Goal: Information Seeking & Learning: Learn about a topic

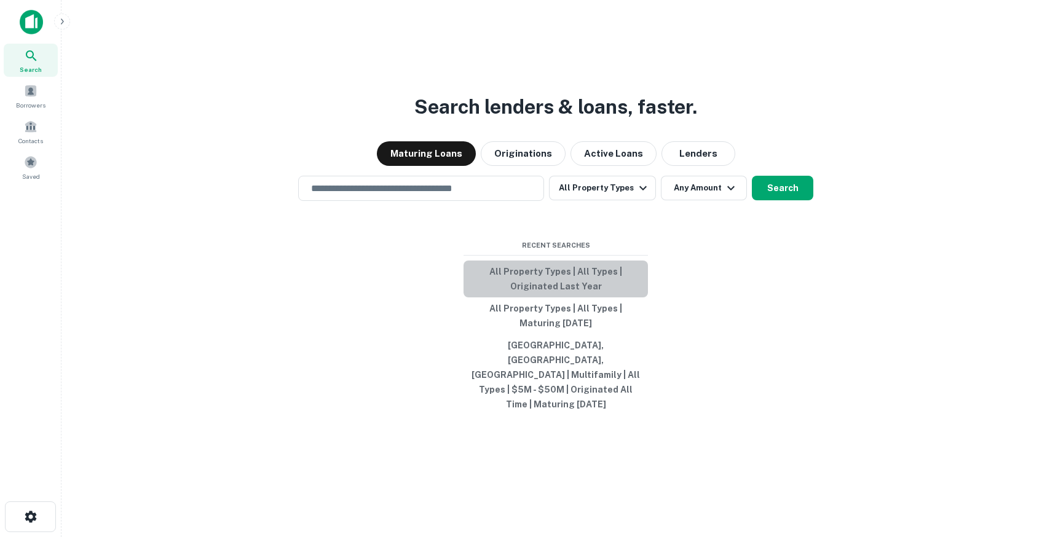
click at [559, 295] on button "All Property Types | All Types | Originated Last Year" at bounding box center [555, 279] width 184 height 37
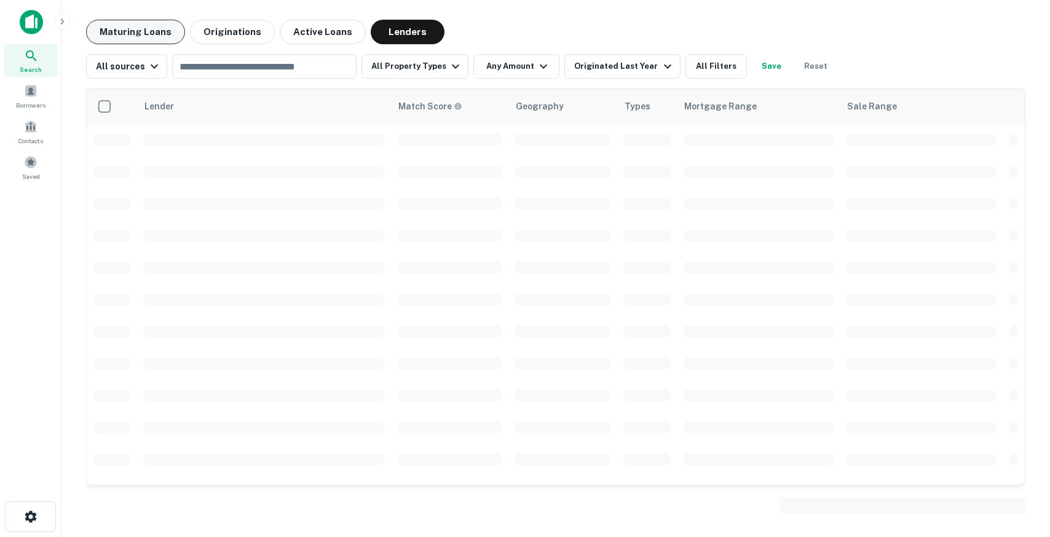
click at [148, 31] on button "Maturing Loans" at bounding box center [135, 32] width 99 height 25
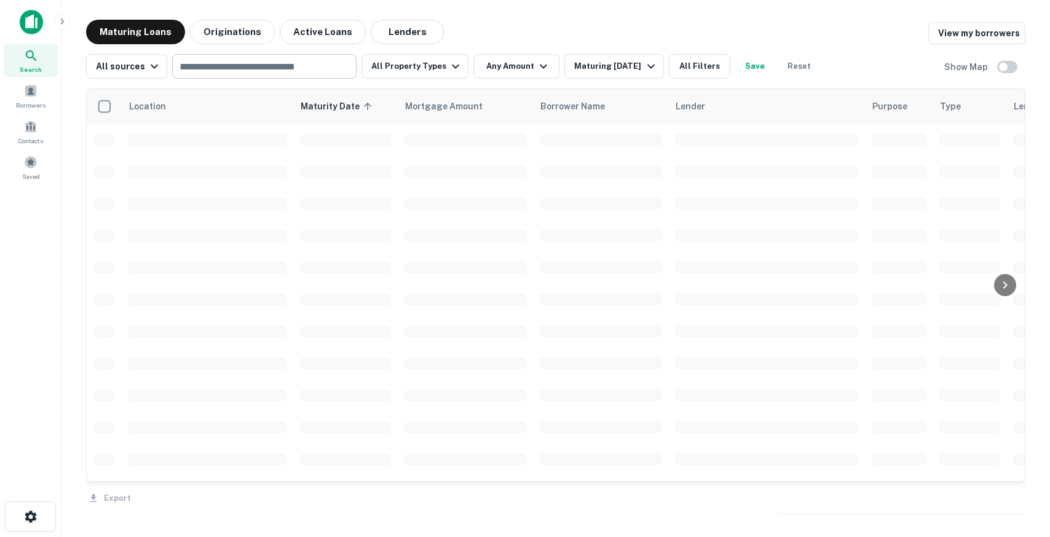
click at [229, 62] on input "text" at bounding box center [263, 66] width 175 height 17
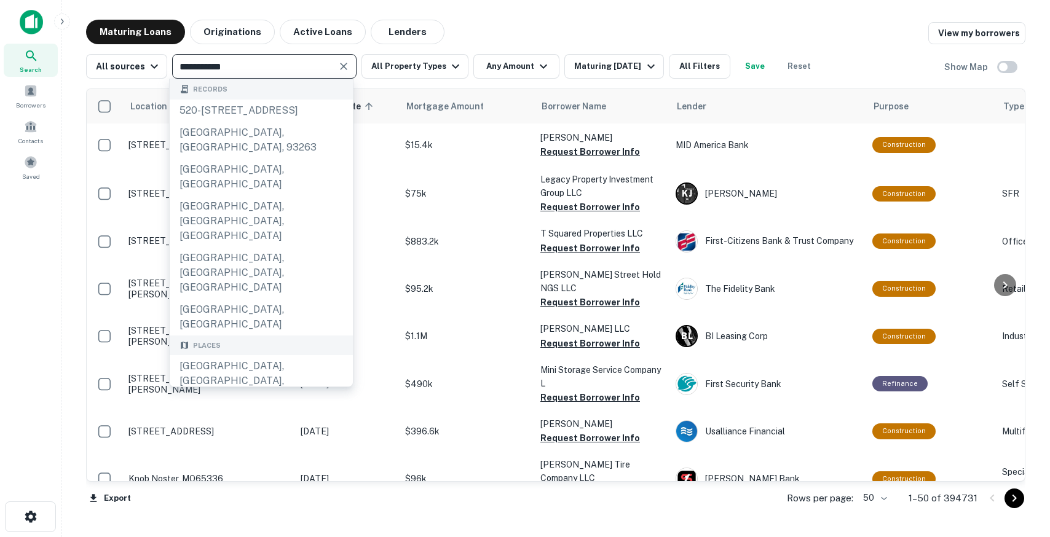
type input "**********"
click at [246, 336] on div "Places" at bounding box center [261, 346] width 183 height 20
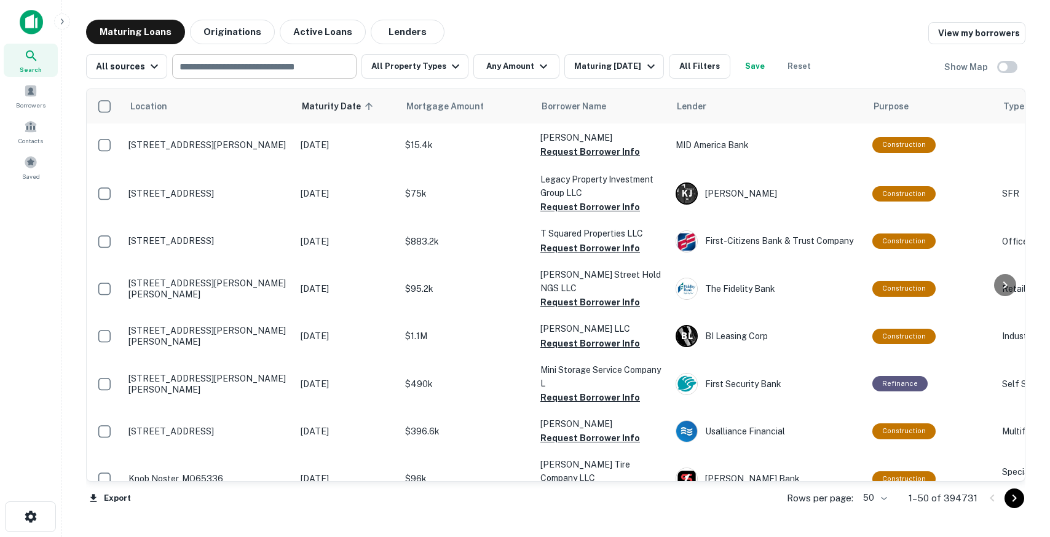
click at [261, 76] on div "​" at bounding box center [264, 66] width 184 height 25
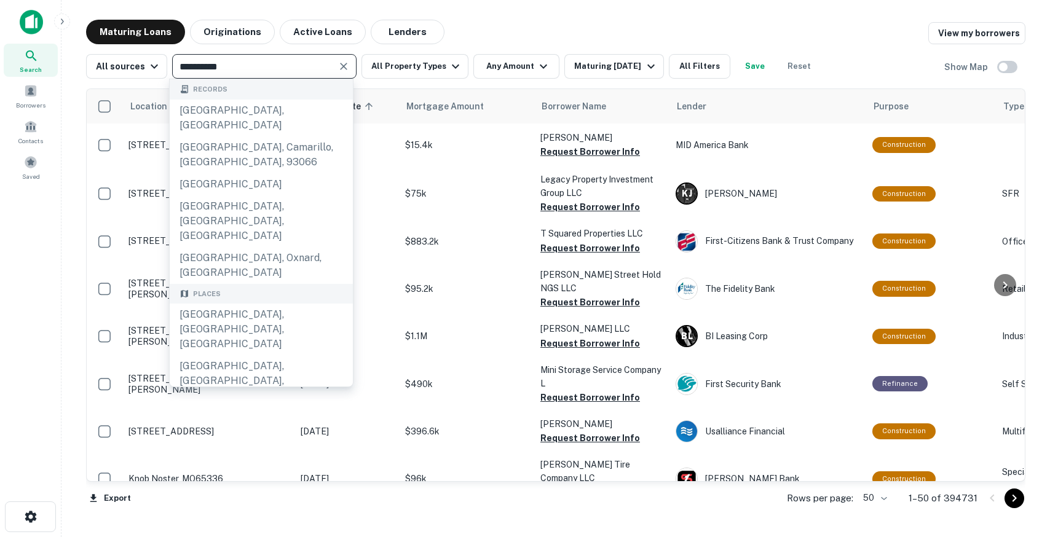
type input "**********"
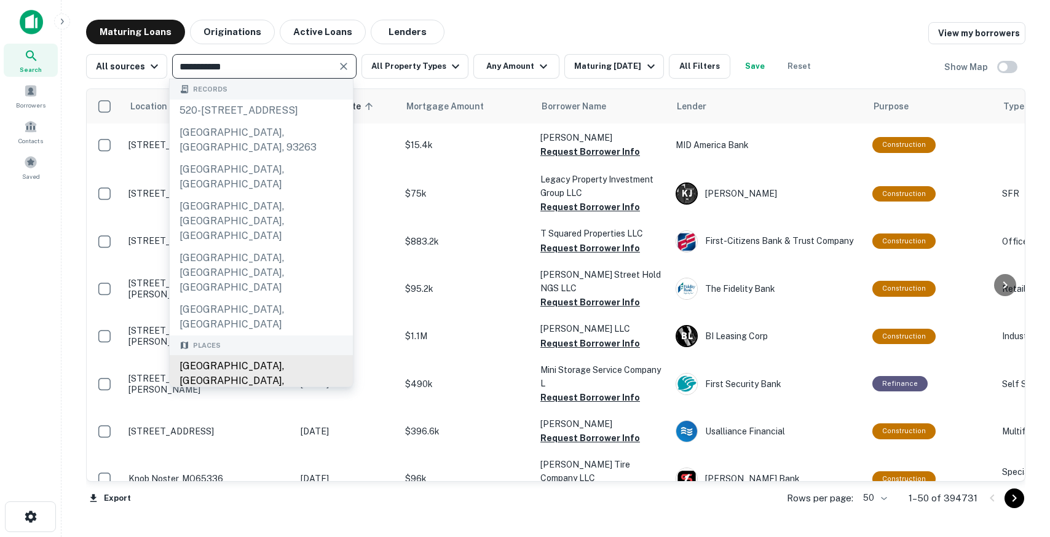
click at [252, 355] on div "Los Angeles, CA, USA" at bounding box center [261, 381] width 183 height 52
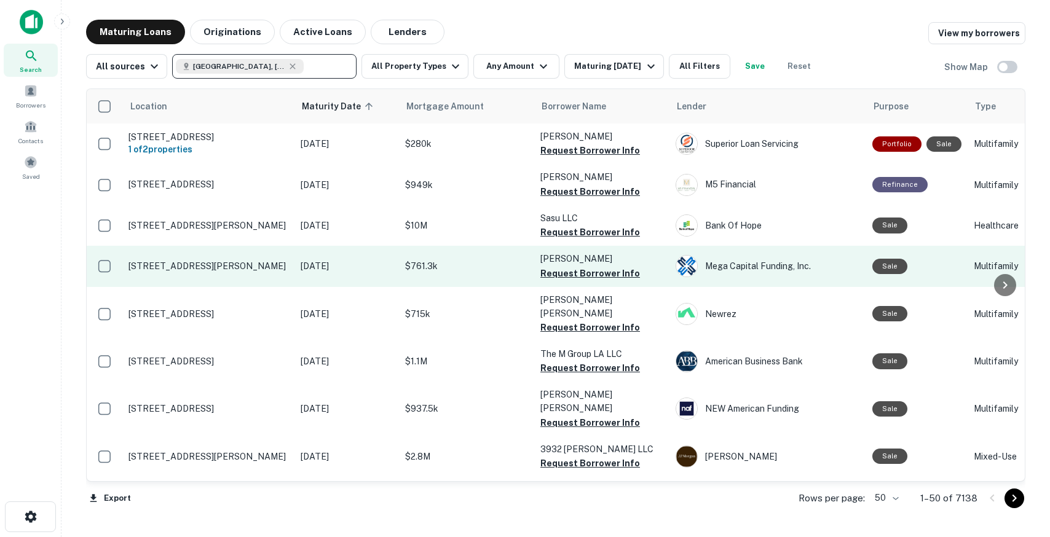
scroll to position [17, 0]
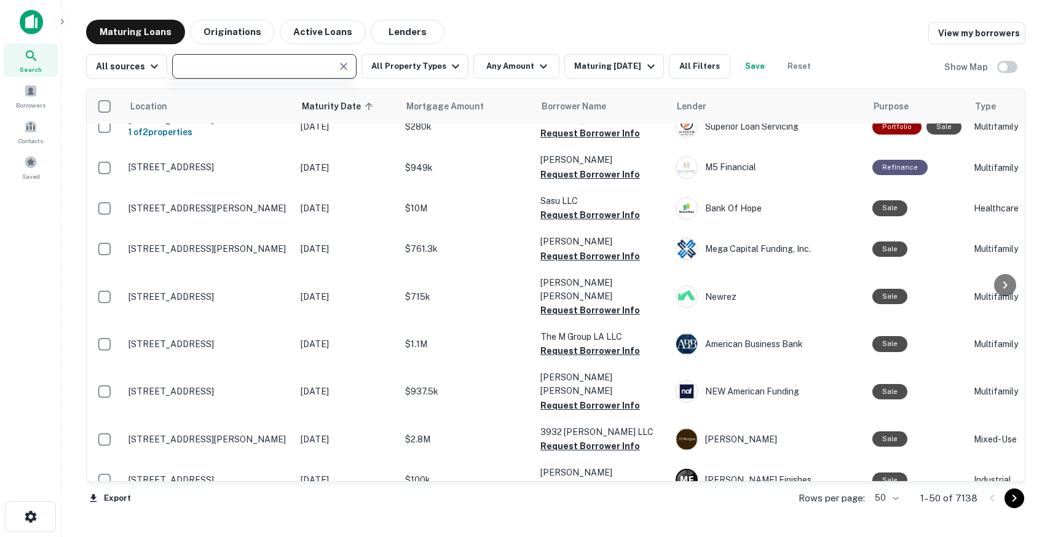
type input "**********"
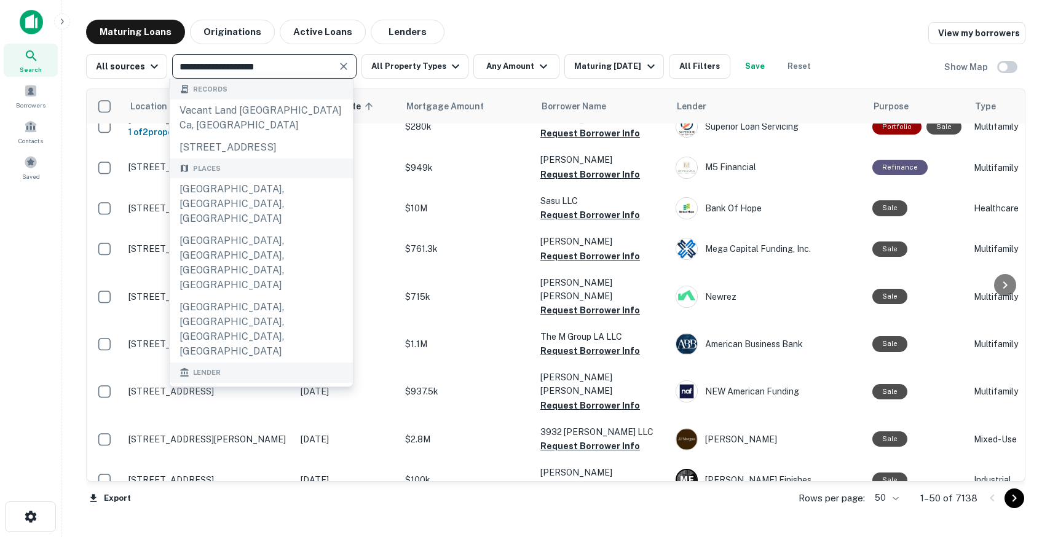
click at [497, 31] on div "Maturing Loans Originations Active Loans Lenders View my borrowers" at bounding box center [555, 32] width 939 height 25
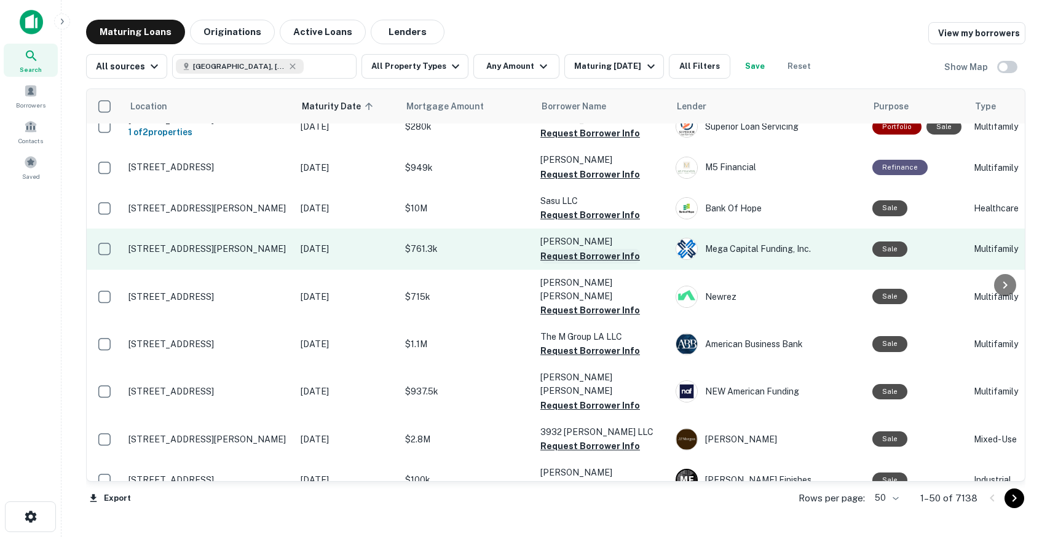
click at [569, 264] on button "Request Borrower Info" at bounding box center [590, 256] width 100 height 15
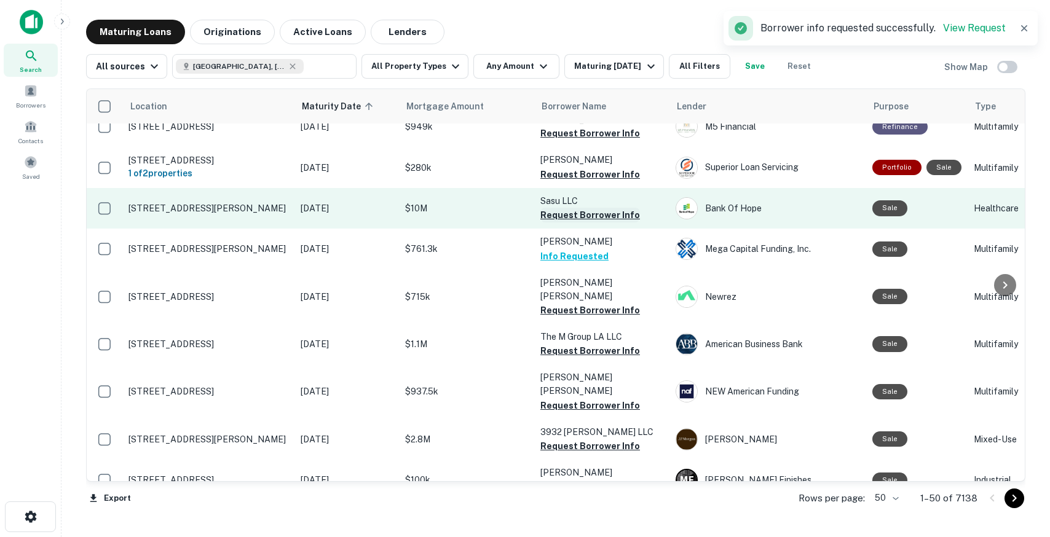
click at [561, 223] on button "Request Borrower Info" at bounding box center [590, 215] width 100 height 15
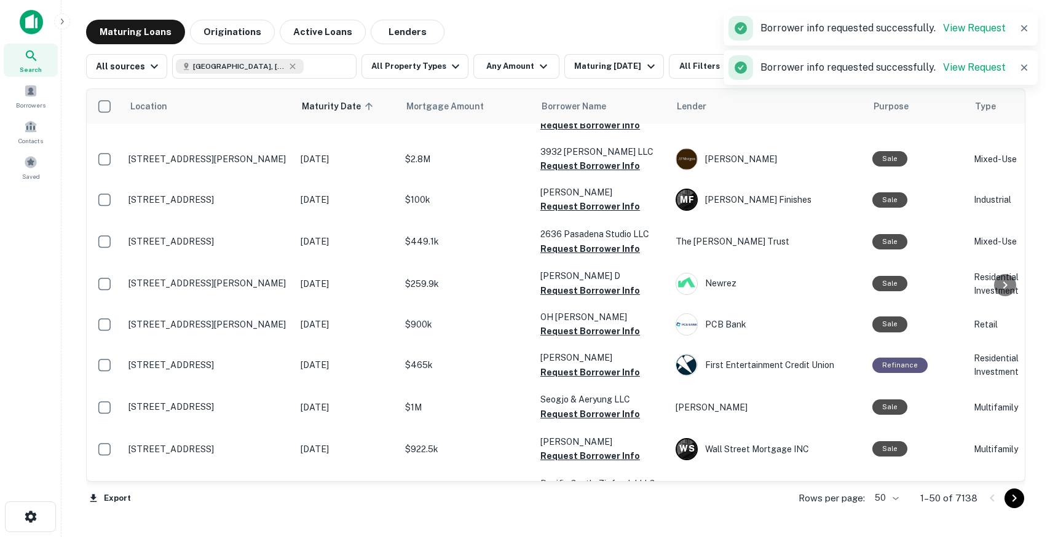
scroll to position [523, 0]
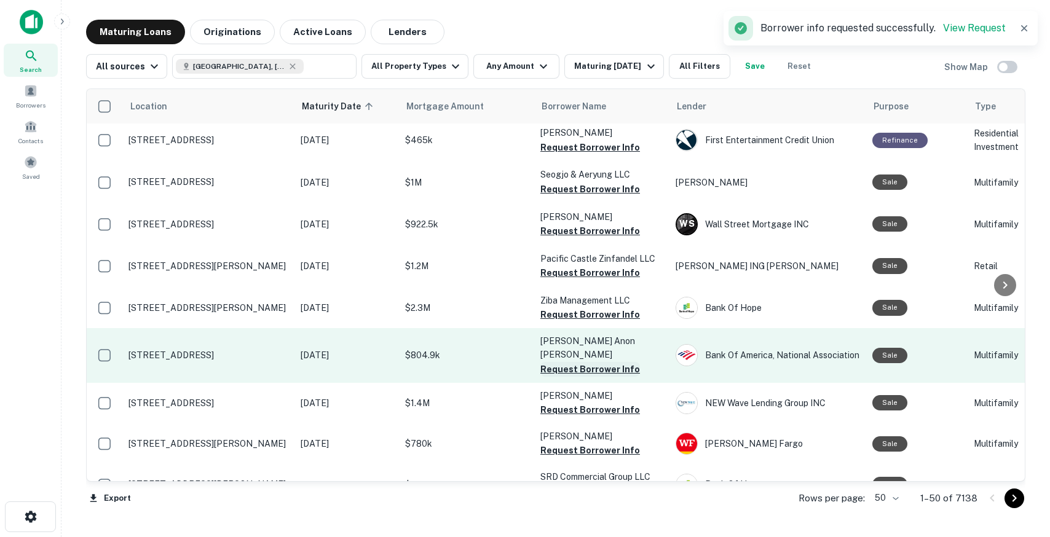
click at [590, 362] on button "Request Borrower Info" at bounding box center [590, 369] width 100 height 15
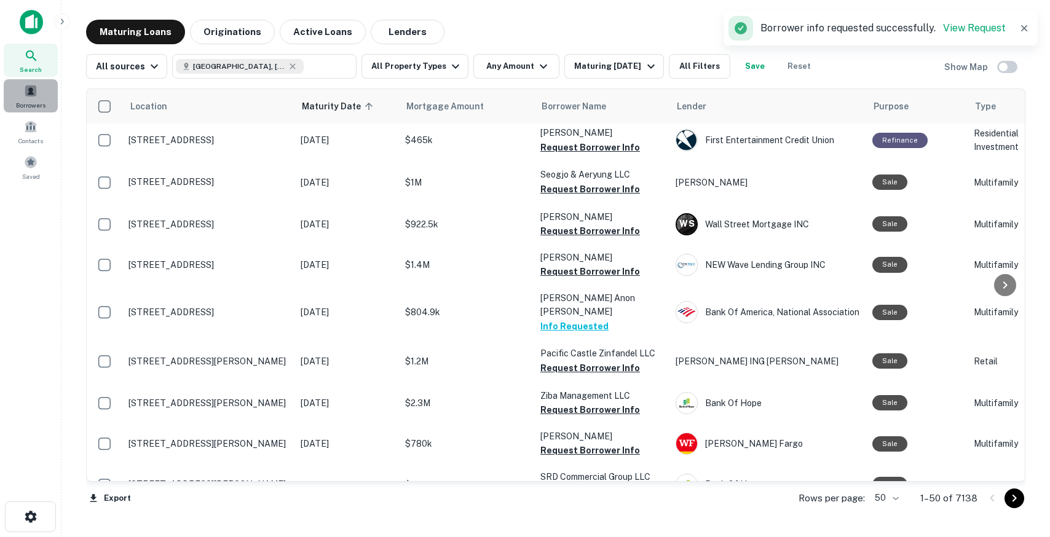
click at [47, 85] on div "Borrowers" at bounding box center [31, 95] width 54 height 33
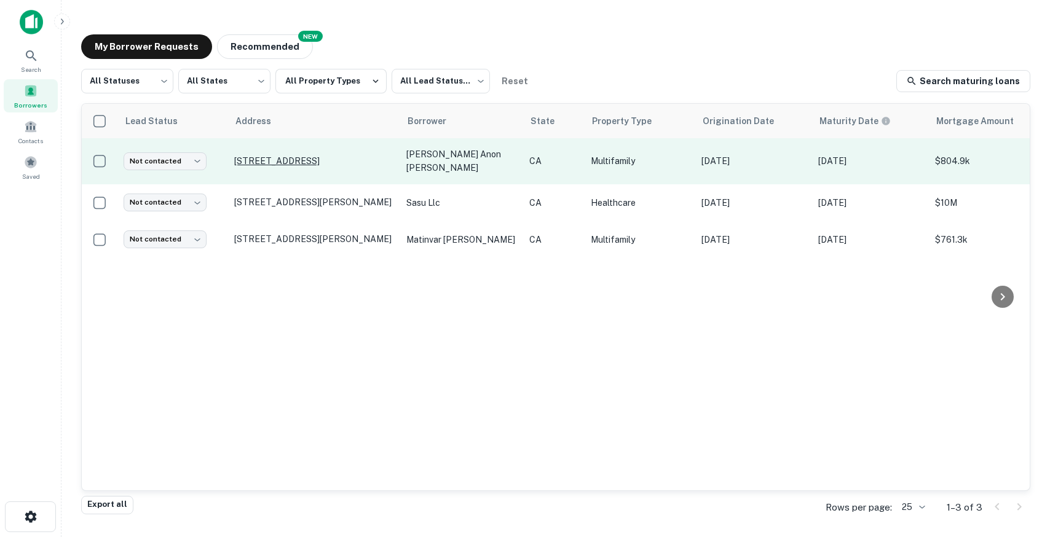
click at [278, 156] on p "1325 W 87th St Apt 1 Los Angeles, CA90044" at bounding box center [314, 161] width 160 height 11
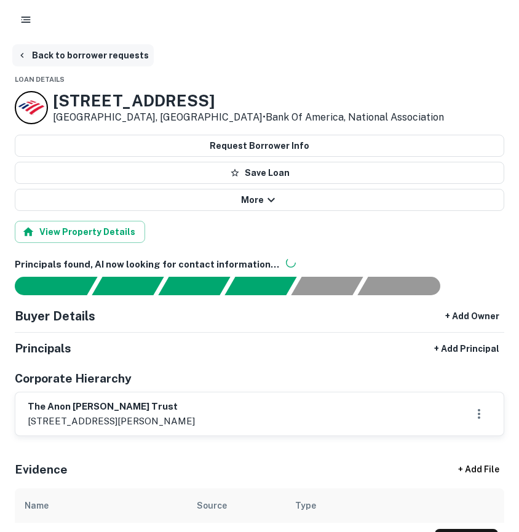
click at [22, 53] on icon "button" at bounding box center [22, 55] width 10 height 10
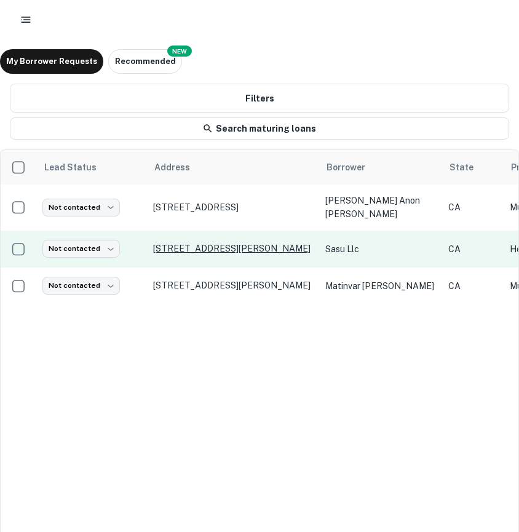
click at [187, 245] on p "[STREET_ADDRESS][PERSON_NAME]" at bounding box center [233, 248] width 160 height 11
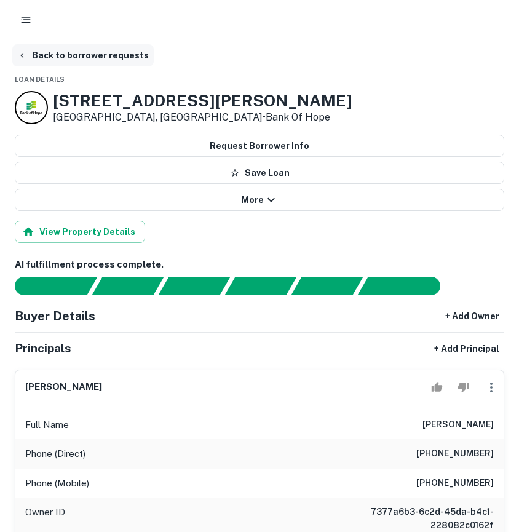
click at [26, 61] on button "Back to borrower requests" at bounding box center [82, 55] width 141 height 22
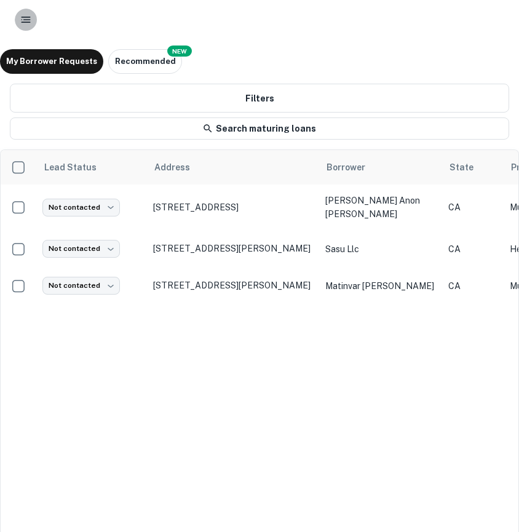
click at [31, 20] on icon "button" at bounding box center [26, 20] width 12 height 12
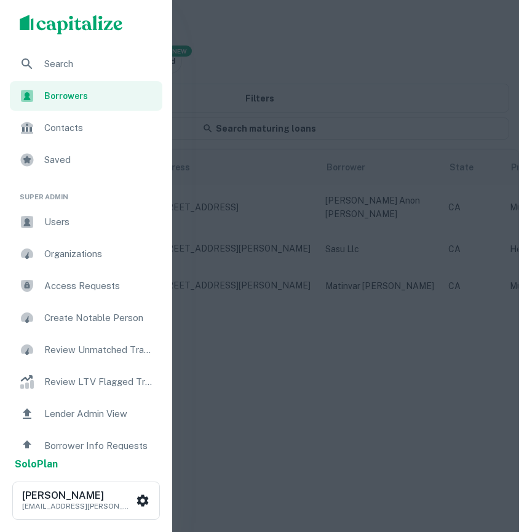
click at [57, 71] on div "Search" at bounding box center [86, 64] width 152 height 30
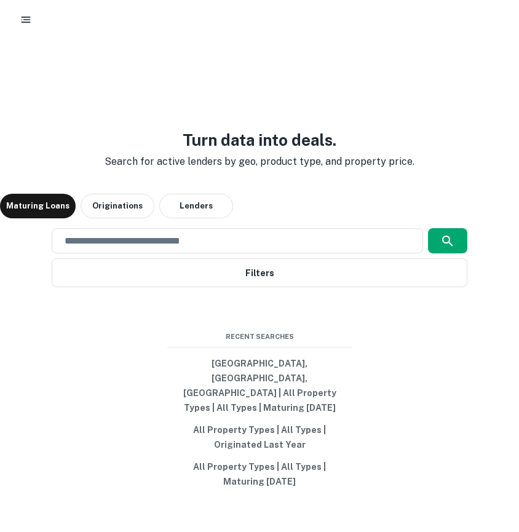
click at [26, 12] on button "button" at bounding box center [26, 20] width 22 height 22
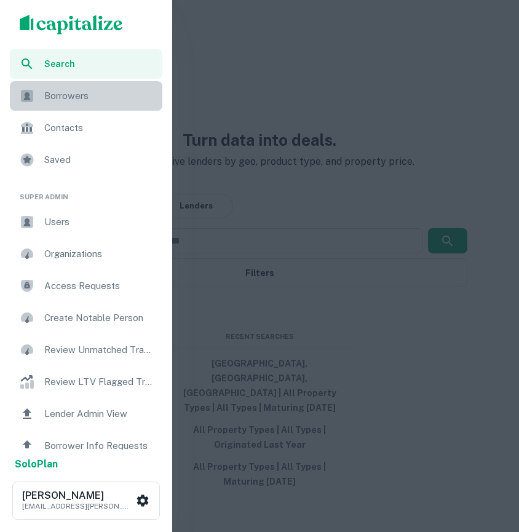
click at [97, 103] on span "Borrowers" at bounding box center [99, 96] width 111 height 15
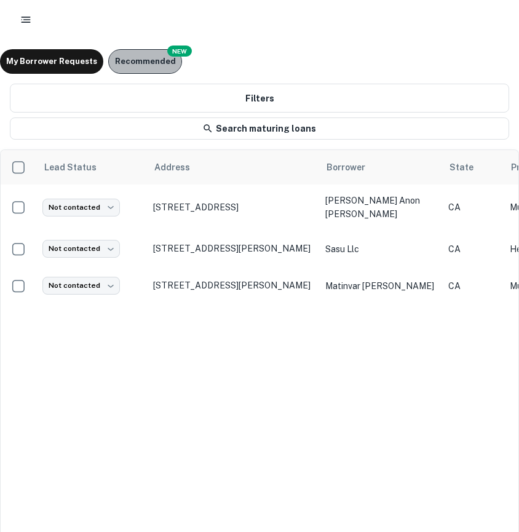
click at [108, 58] on button "Recommended" at bounding box center [145, 61] width 74 height 25
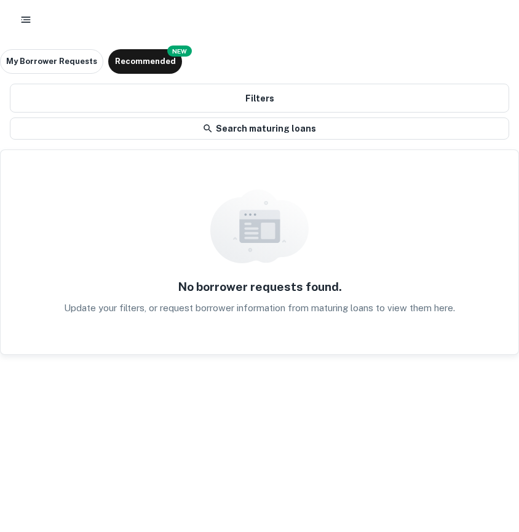
click at [14, 22] on div at bounding box center [259, 19] width 519 height 39
click at [20, 19] on icon "button" at bounding box center [26, 20] width 12 height 12
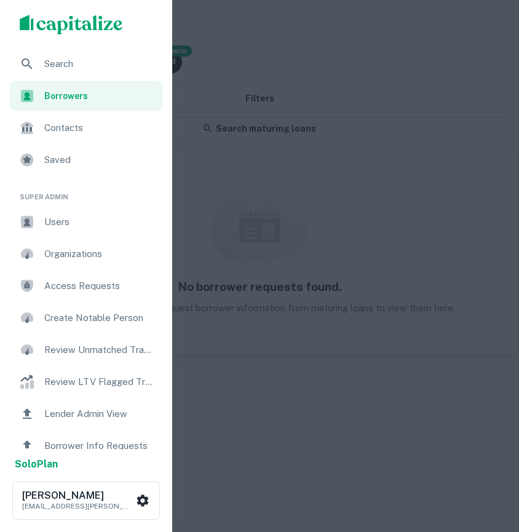
click at [38, 73] on div "Search" at bounding box center [86, 64] width 152 height 30
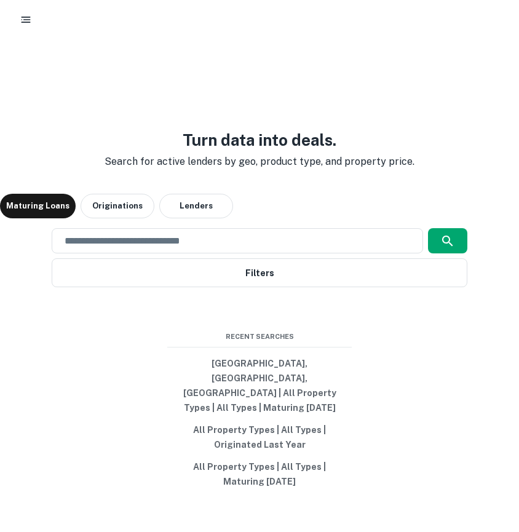
click at [30, 18] on icon "button" at bounding box center [26, 20] width 12 height 12
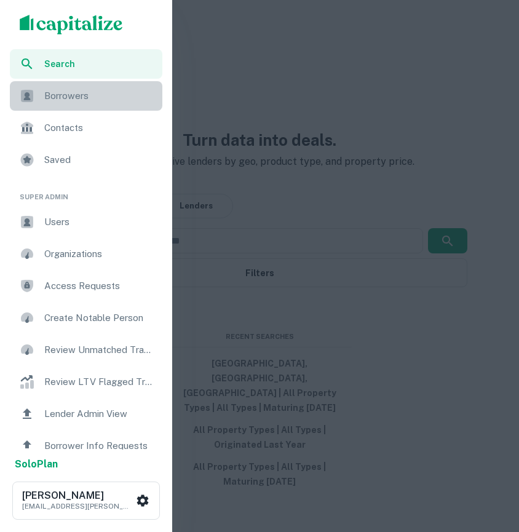
click at [53, 93] on span "Borrowers" at bounding box center [99, 96] width 111 height 15
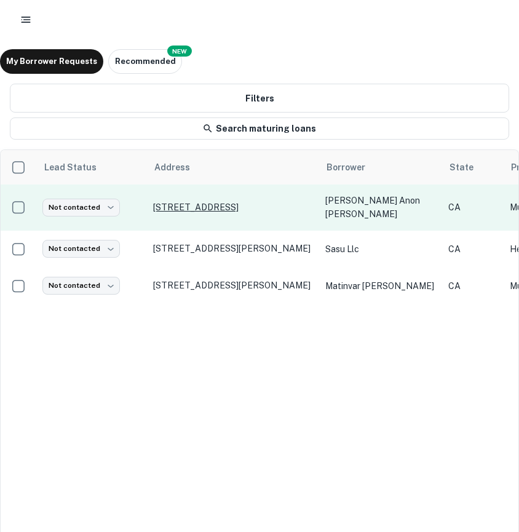
click at [213, 206] on p "[STREET_ADDRESS]" at bounding box center [233, 207] width 160 height 11
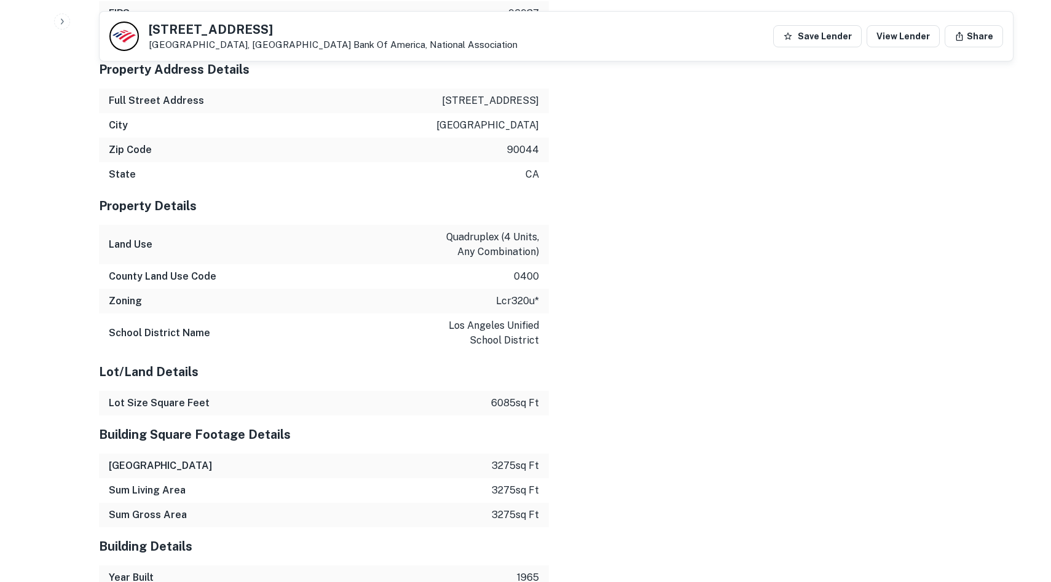
scroll to position [2027, 0]
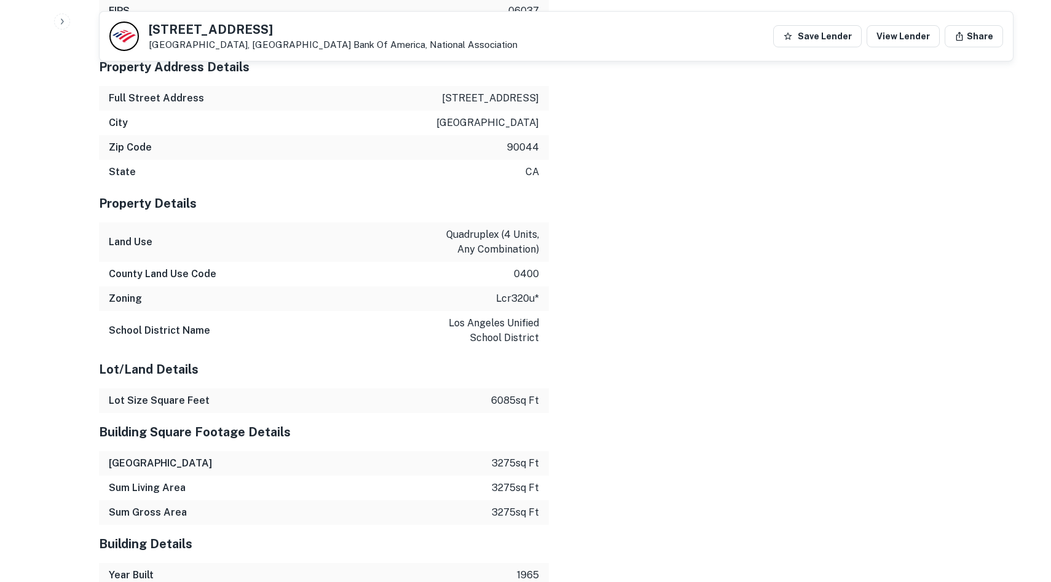
click at [468, 311] on div "School District Name los angeles unified school district" at bounding box center [324, 330] width 450 height 39
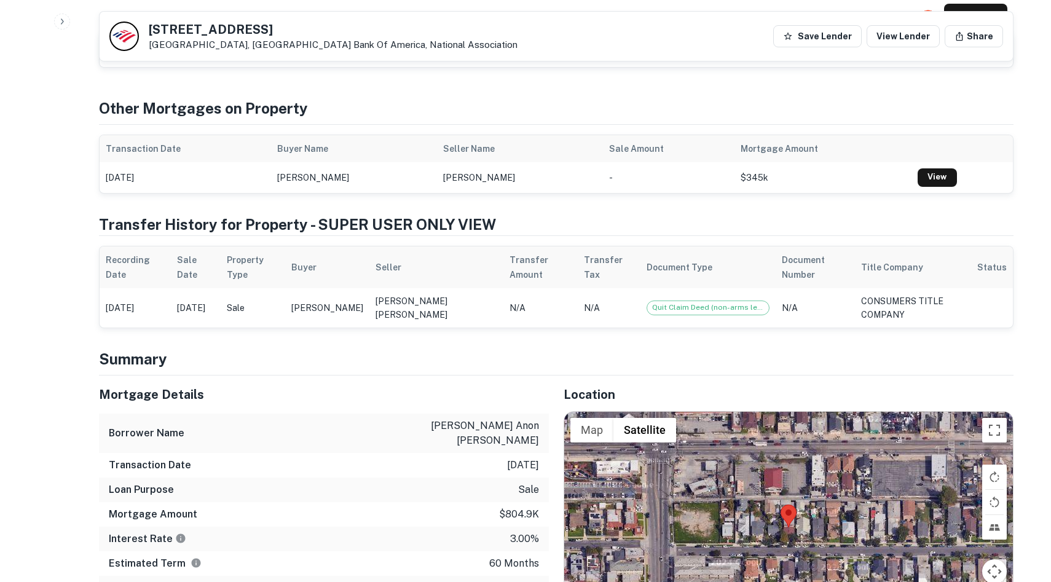
scroll to position [0, 0]
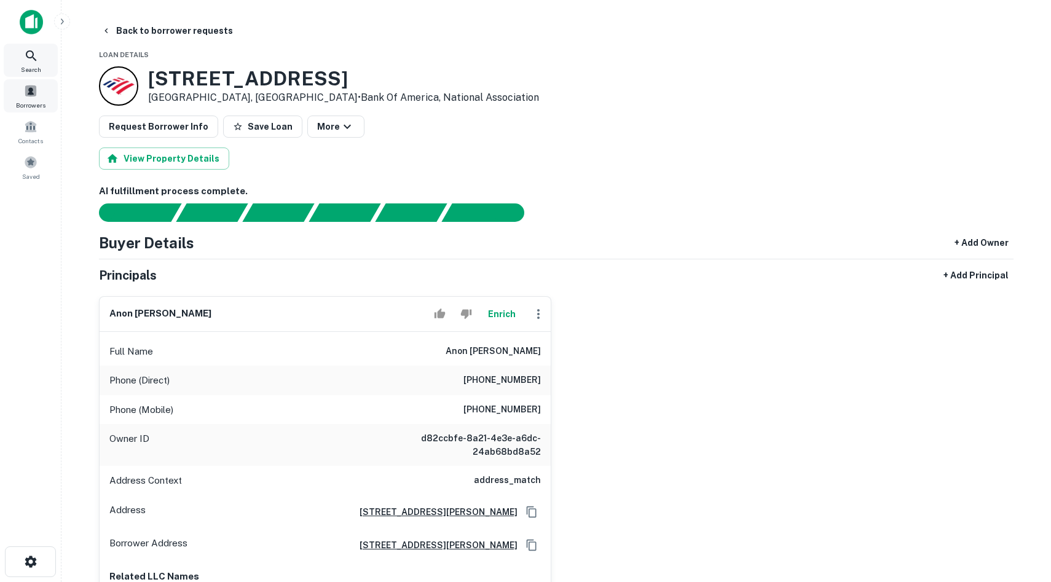
click at [44, 76] on div "Search Borrowers Contacts Saved" at bounding box center [30, 114] width 61 height 140
click at [58, 25] on icon "button" at bounding box center [62, 22] width 10 height 10
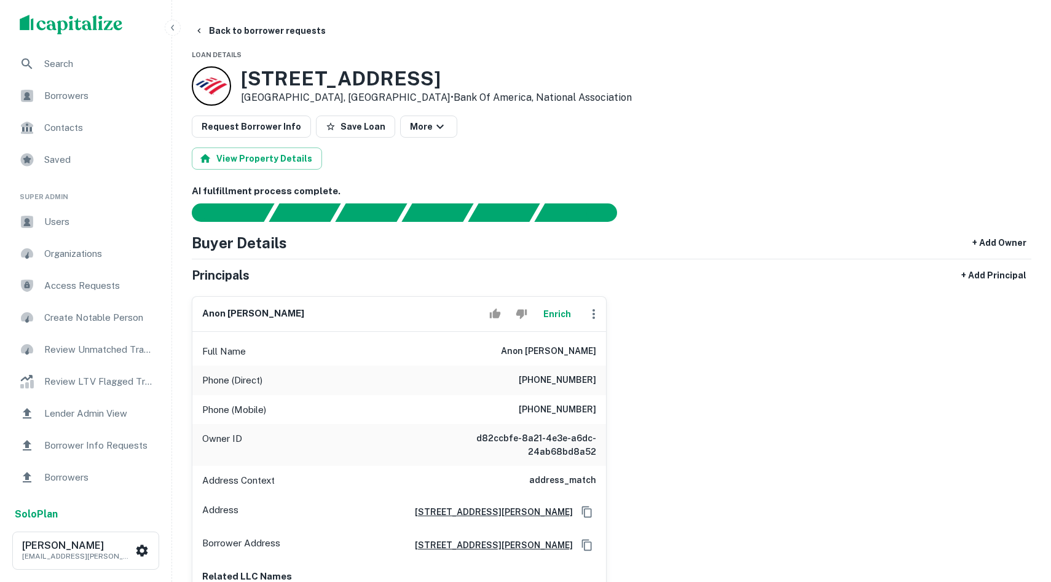
click at [61, 111] on ul "Search Borrowers Contacts Saved" at bounding box center [86, 113] width 172 height 128
click at [77, 93] on span "Borrowers" at bounding box center [99, 96] width 110 height 15
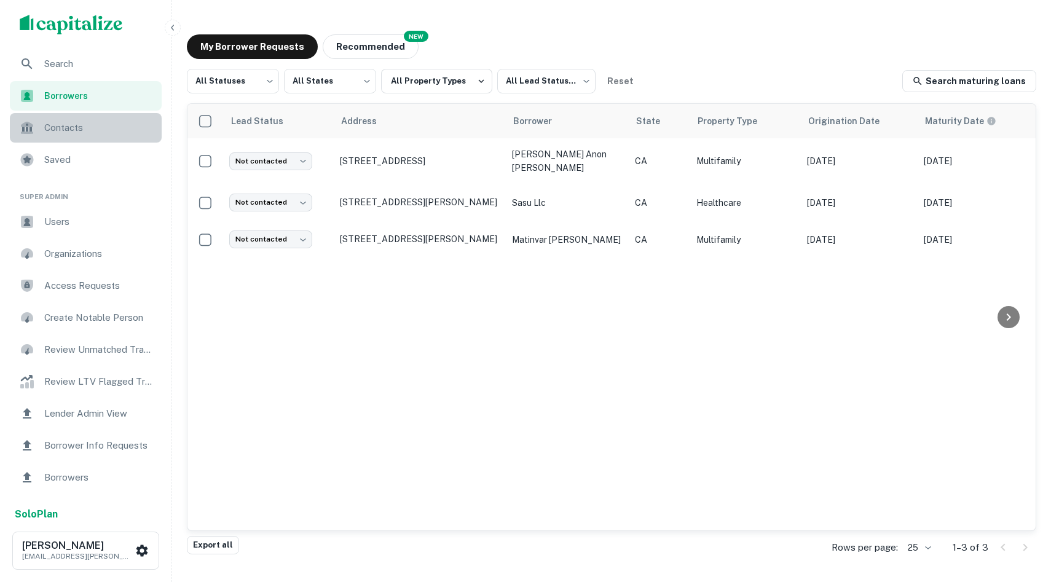
click at [32, 124] on span "scrollable content" at bounding box center [27, 127] width 15 height 15
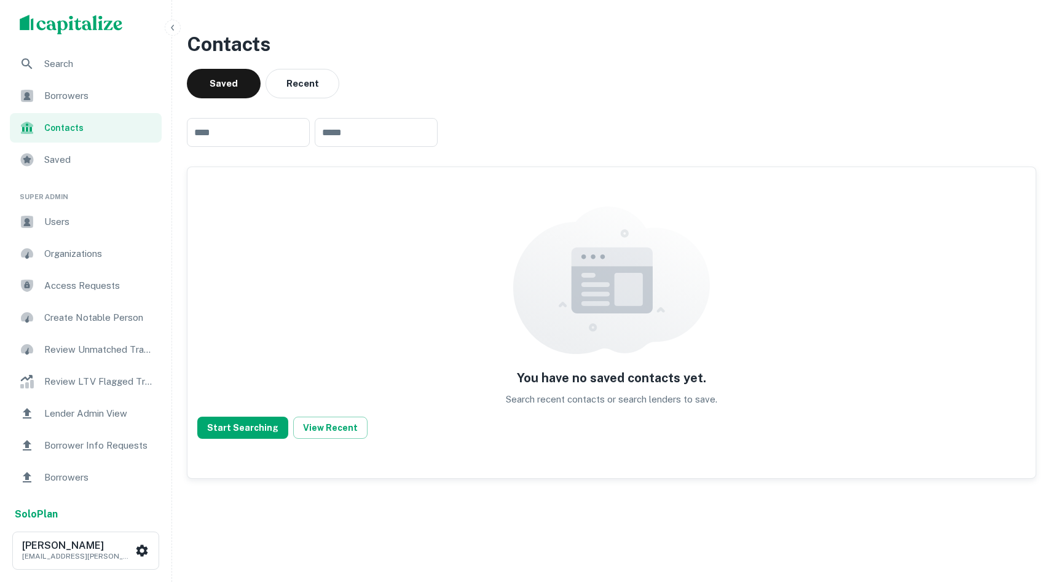
click at [55, 87] on div "Borrowers" at bounding box center [86, 96] width 152 height 30
click at [74, 101] on span "Borrowers" at bounding box center [99, 96] width 110 height 15
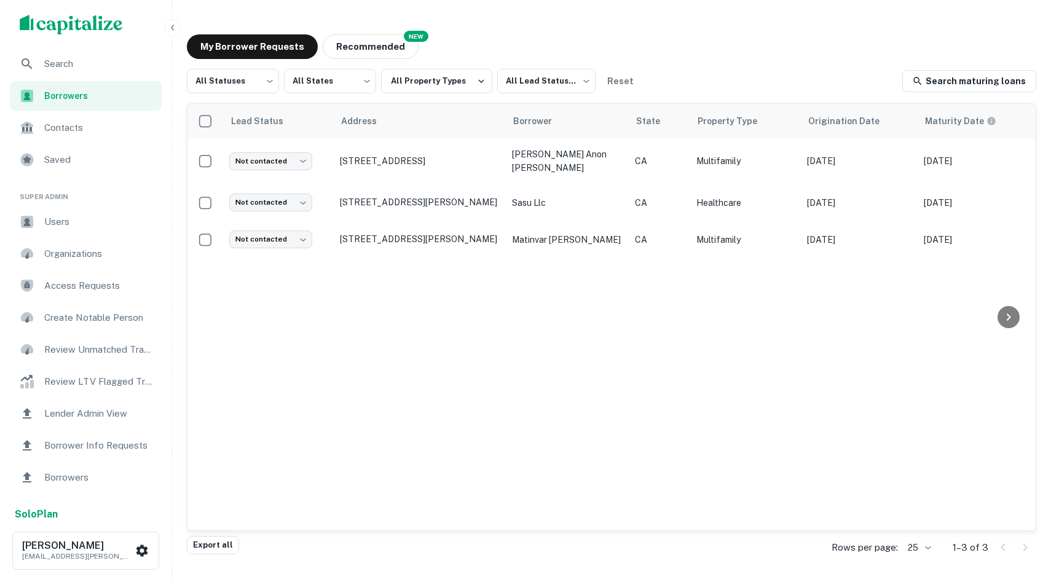
click at [67, 133] on span "Contacts" at bounding box center [99, 127] width 110 height 15
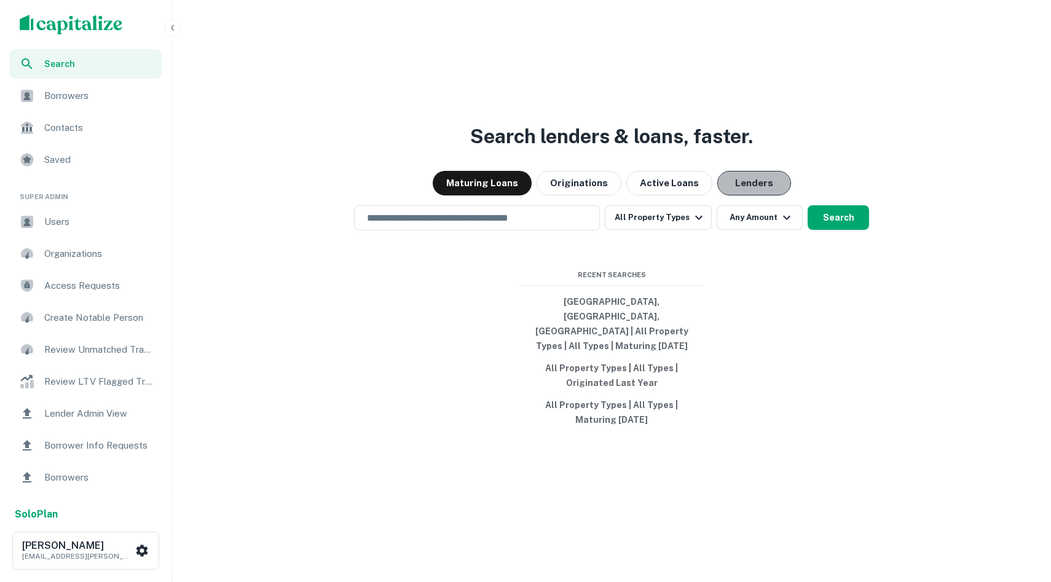
click at [751, 194] on button "Lenders" at bounding box center [754, 183] width 74 height 25
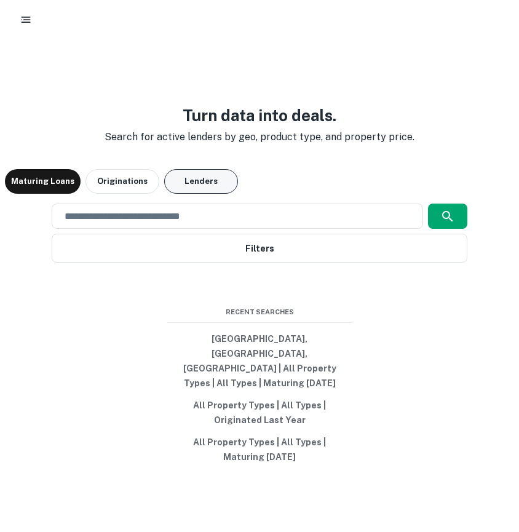
click at [225, 194] on button "Lenders" at bounding box center [201, 181] width 74 height 25
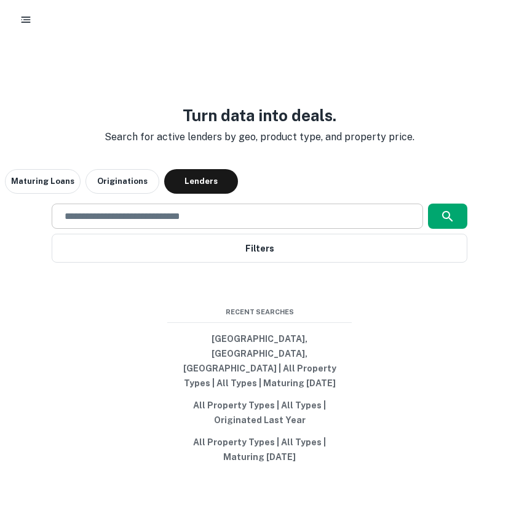
click at [185, 223] on input "text" at bounding box center [237, 216] width 360 height 14
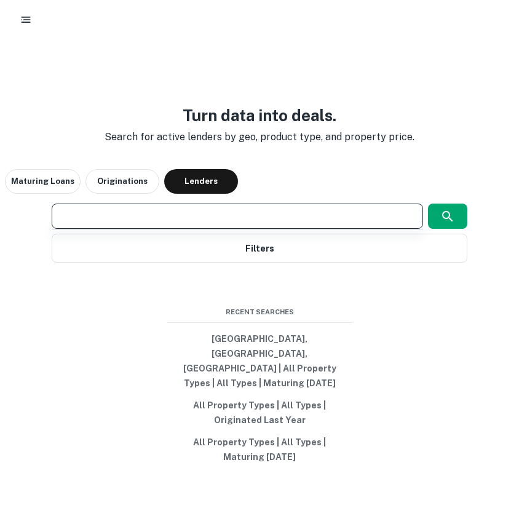
type input "**********"
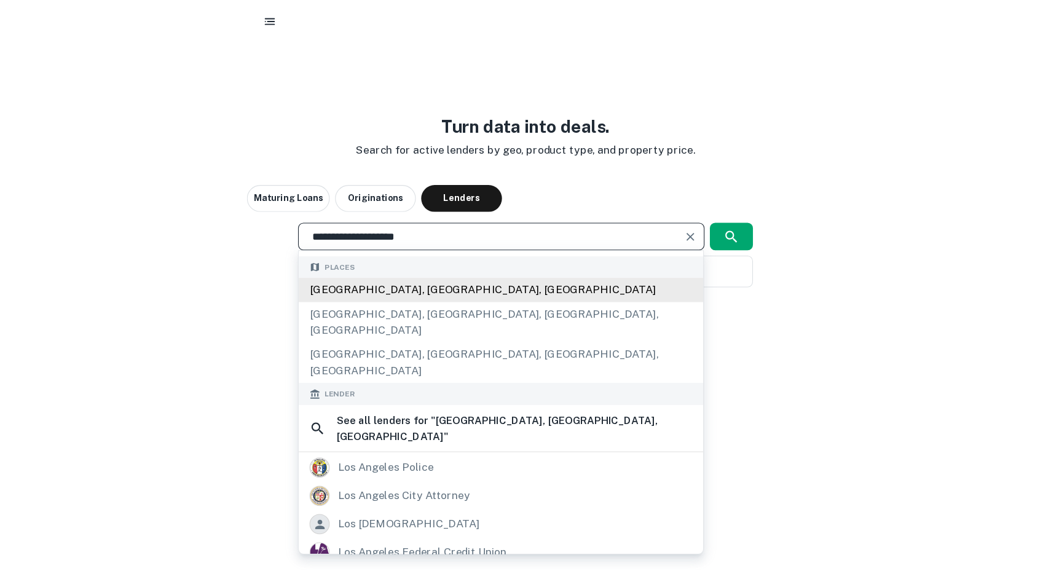
scroll to position [49, 0]
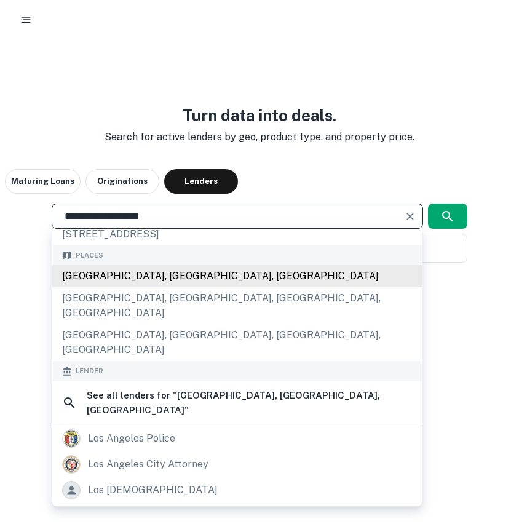
click at [227, 287] on div "Los Angeles, CA, USA" at bounding box center [236, 276] width 369 height 22
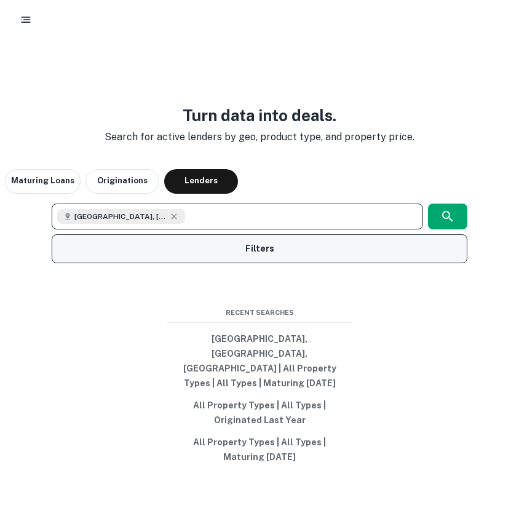
click at [398, 263] on button "Filters" at bounding box center [259, 248] width 415 height 29
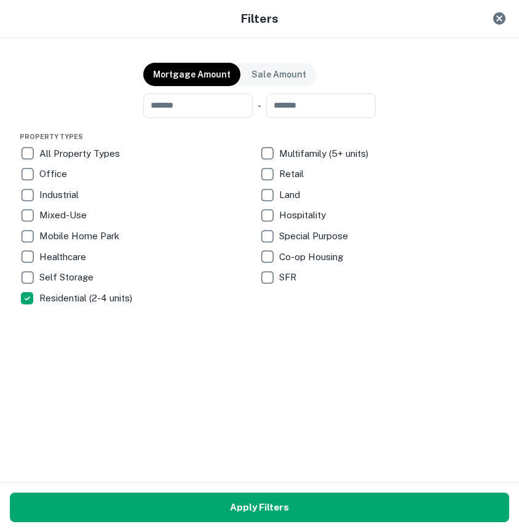
click at [251, 148] on div "All Property Types" at bounding box center [140, 153] width 240 height 21
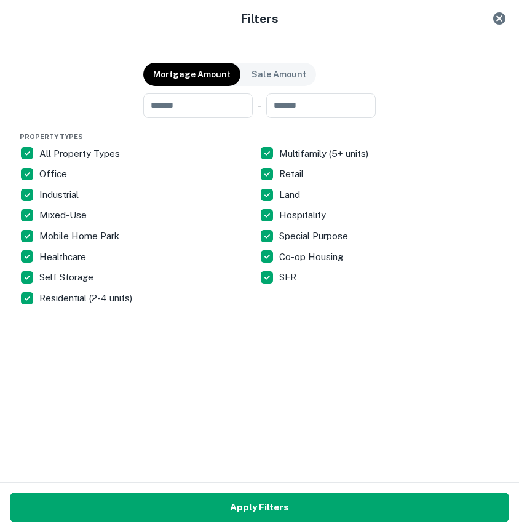
click at [58, 148] on p "All Property Types" at bounding box center [80, 153] width 83 height 15
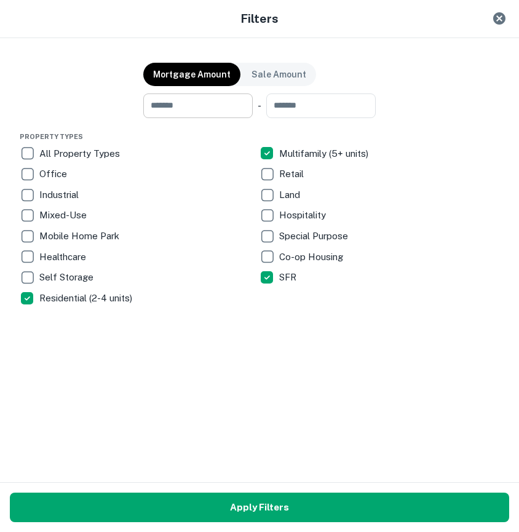
click at [211, 97] on input "number" at bounding box center [193, 105] width 101 height 25
type input "*******"
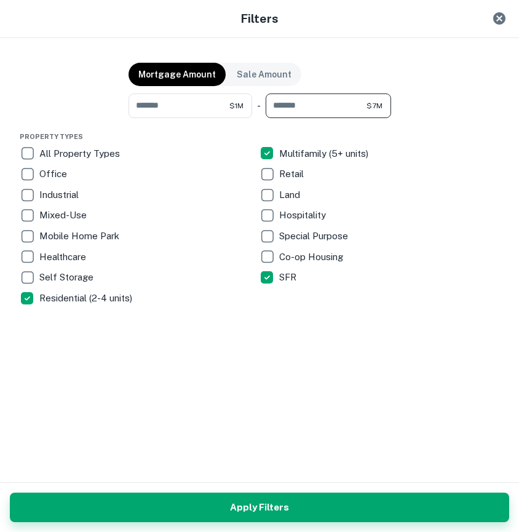
type input "*******"
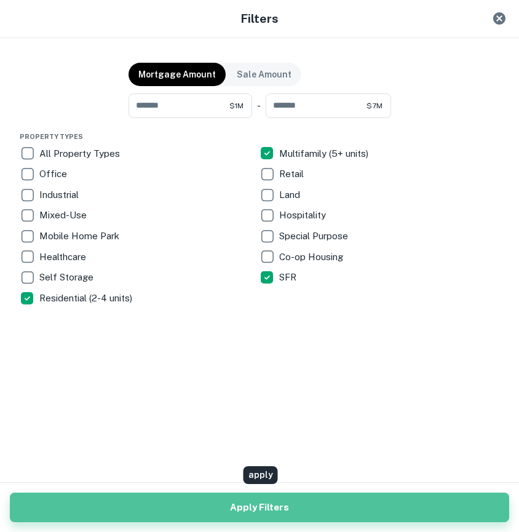
click at [301, 502] on button "Apply Filters" at bounding box center [259, 507] width 499 height 30
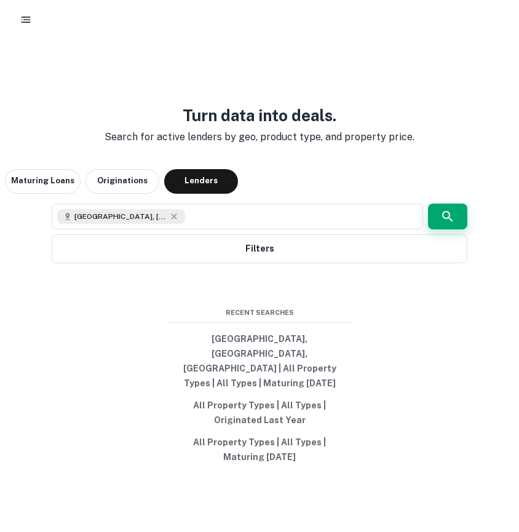
click at [445, 224] on icon "button" at bounding box center [447, 216] width 15 height 15
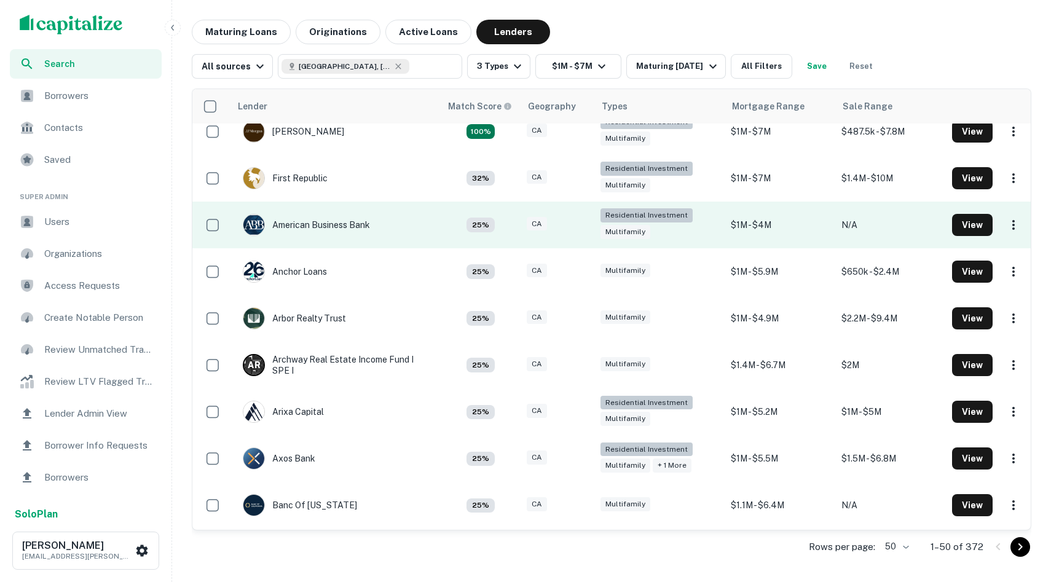
scroll to position [9, 0]
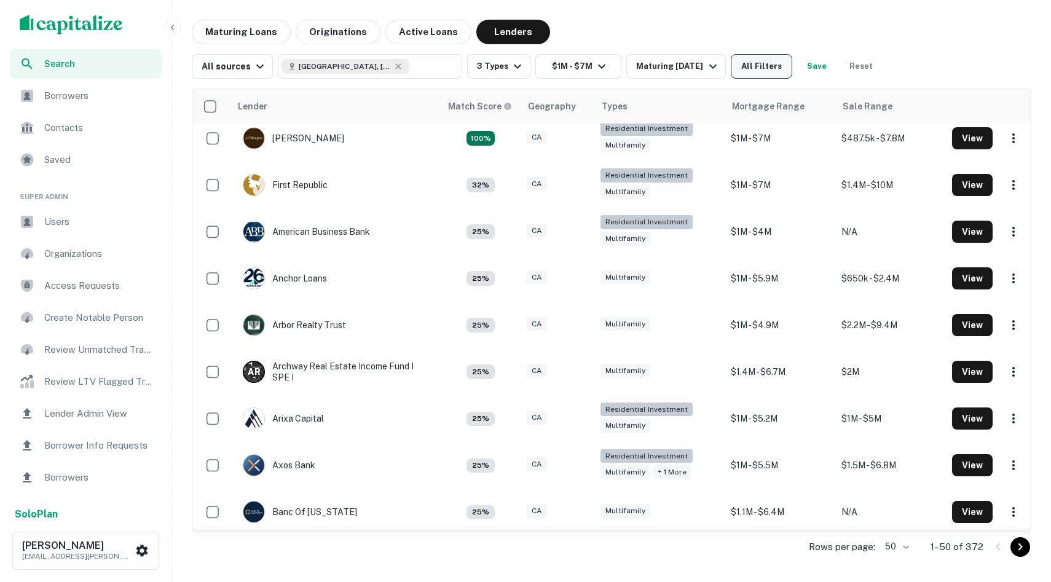
click at [770, 67] on button "All Filters" at bounding box center [761, 66] width 61 height 25
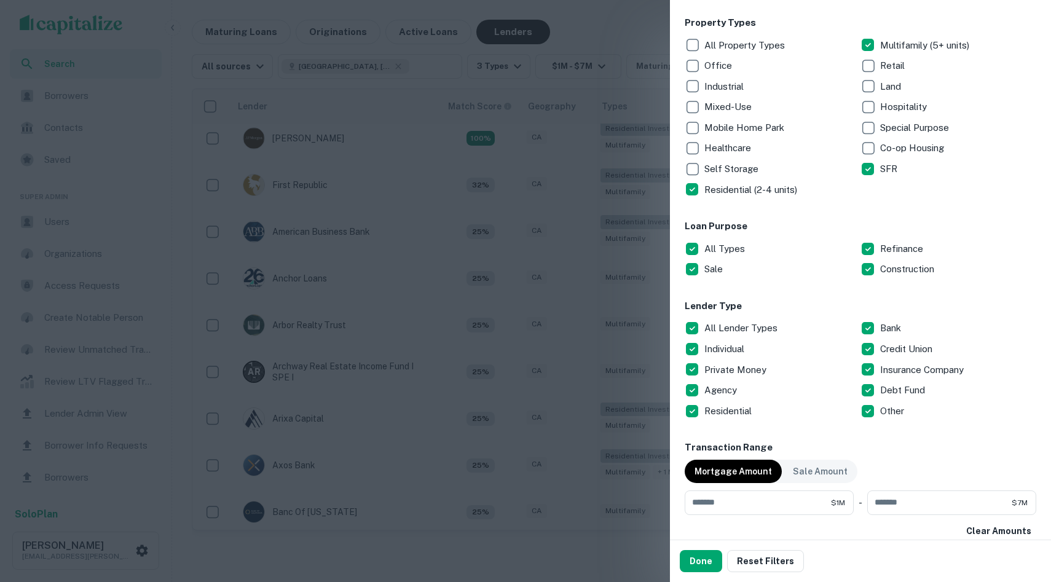
scroll to position [210, 0]
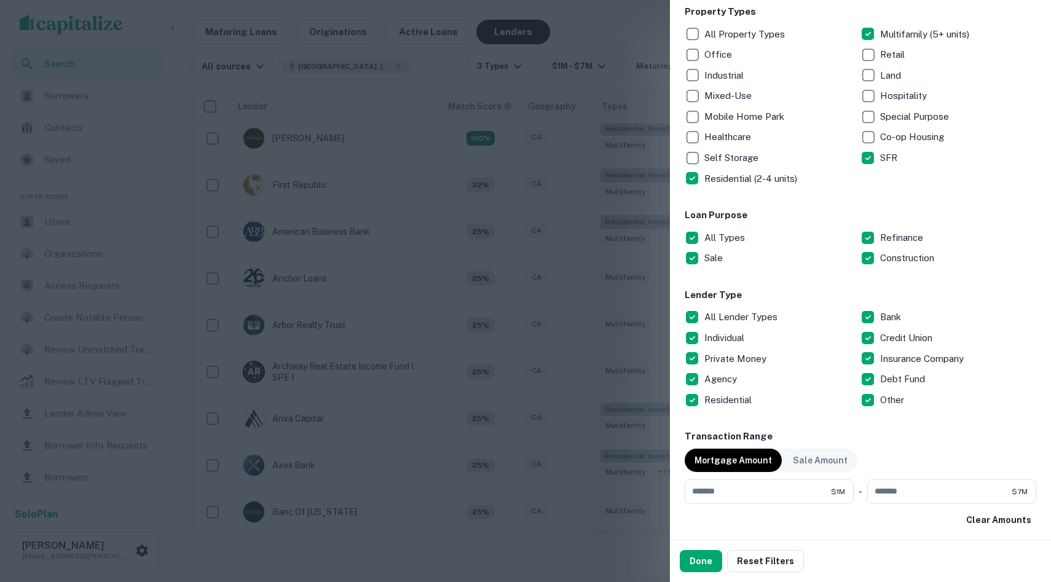
click at [753, 321] on p "All Lender Types" at bounding box center [742, 317] width 76 height 15
click at [735, 358] on p "Private Money" at bounding box center [736, 359] width 65 height 15
click at [907, 341] on p "Credit Union" at bounding box center [907, 338] width 55 height 15
click at [709, 554] on button "Done" at bounding box center [701, 561] width 42 height 22
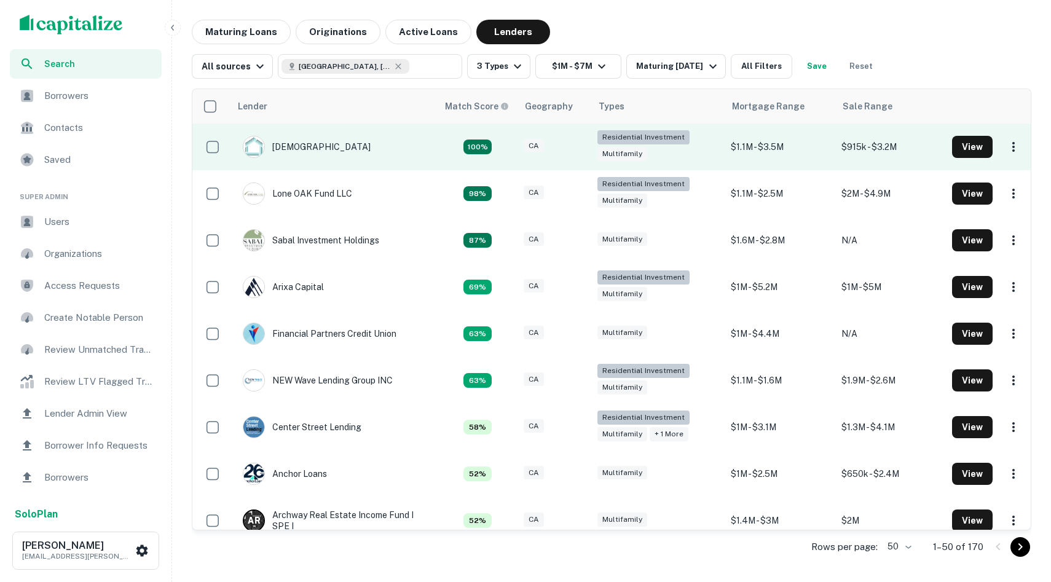
click at [354, 156] on td "Conventus" at bounding box center [334, 147] width 207 height 47
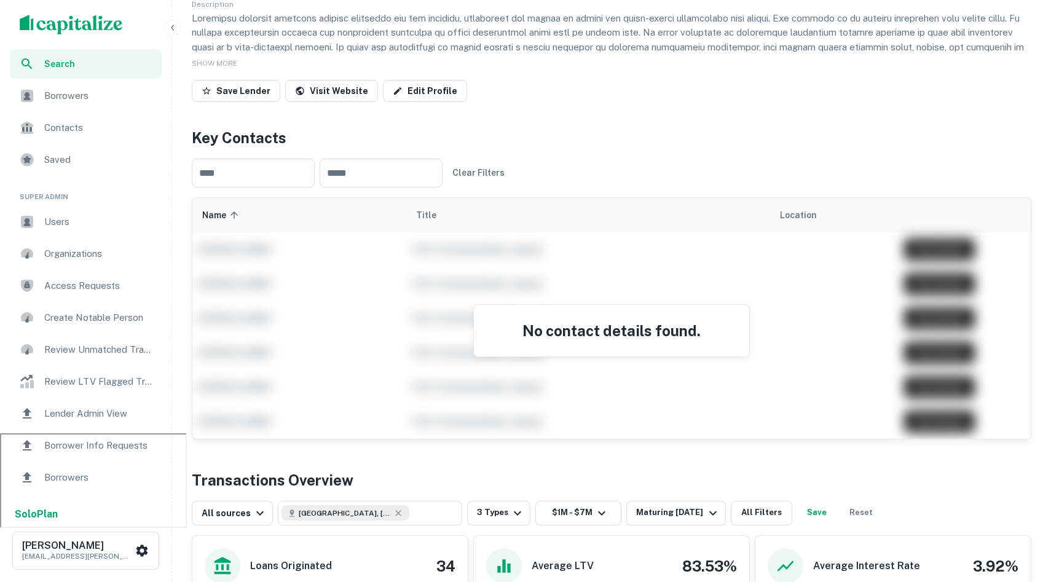
click at [551, 345] on div "No contact details found." at bounding box center [611, 331] width 275 height 52
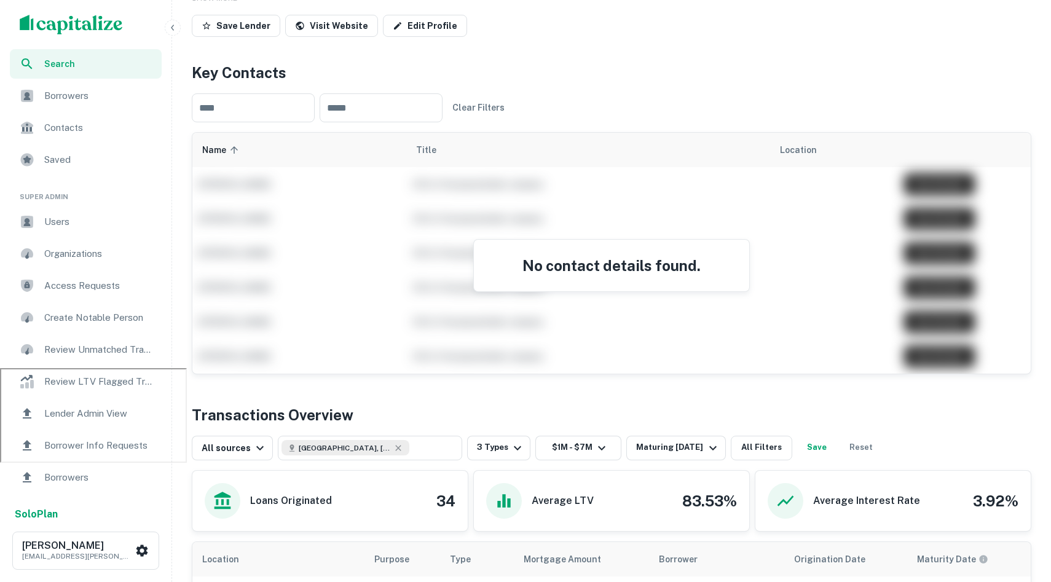
scroll to position [220, 0]
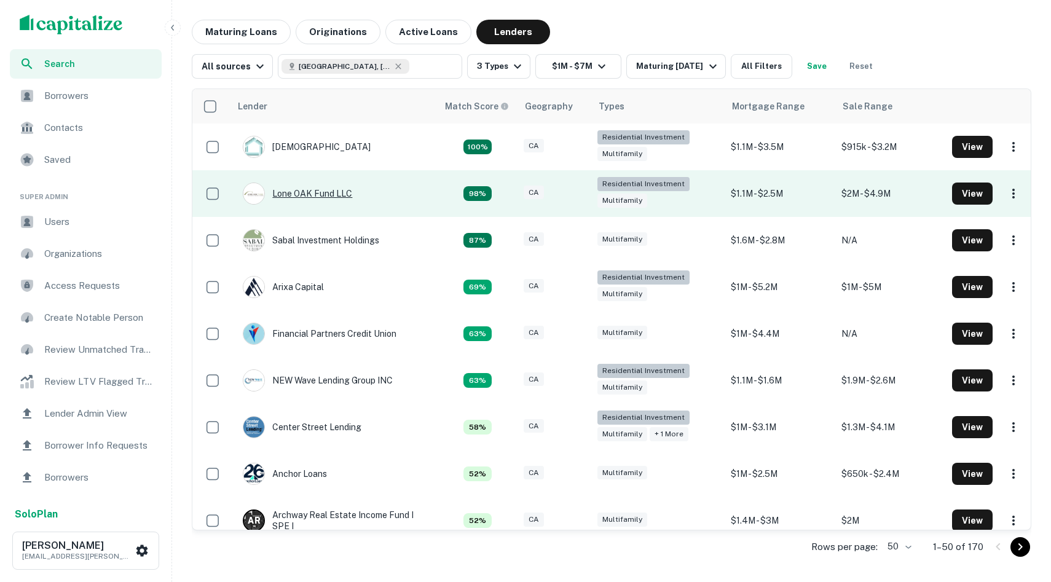
click at [303, 195] on div "Lone OAK Fund LLC" at bounding box center [297, 194] width 109 height 22
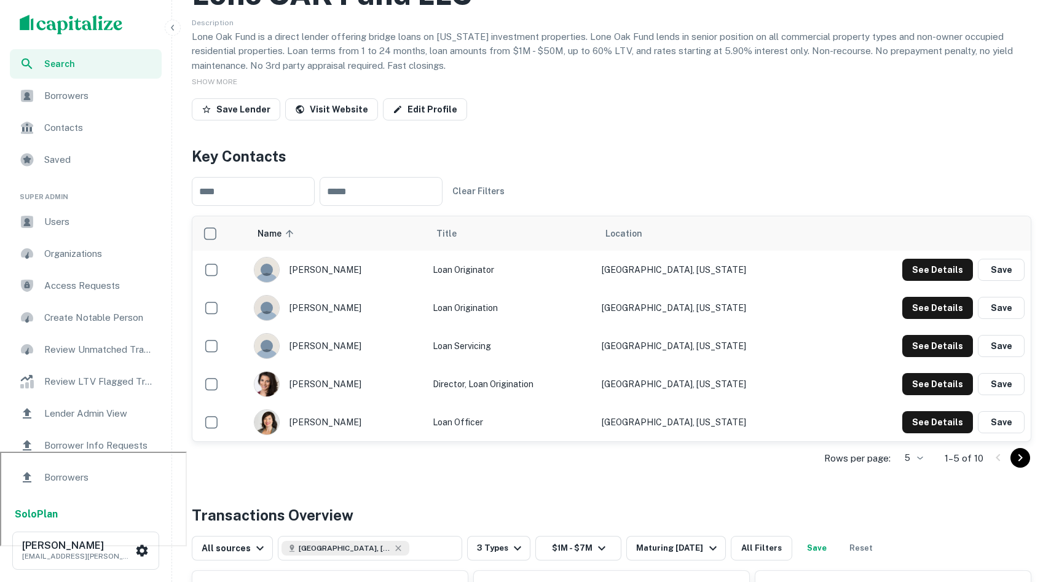
scroll to position [129, 0]
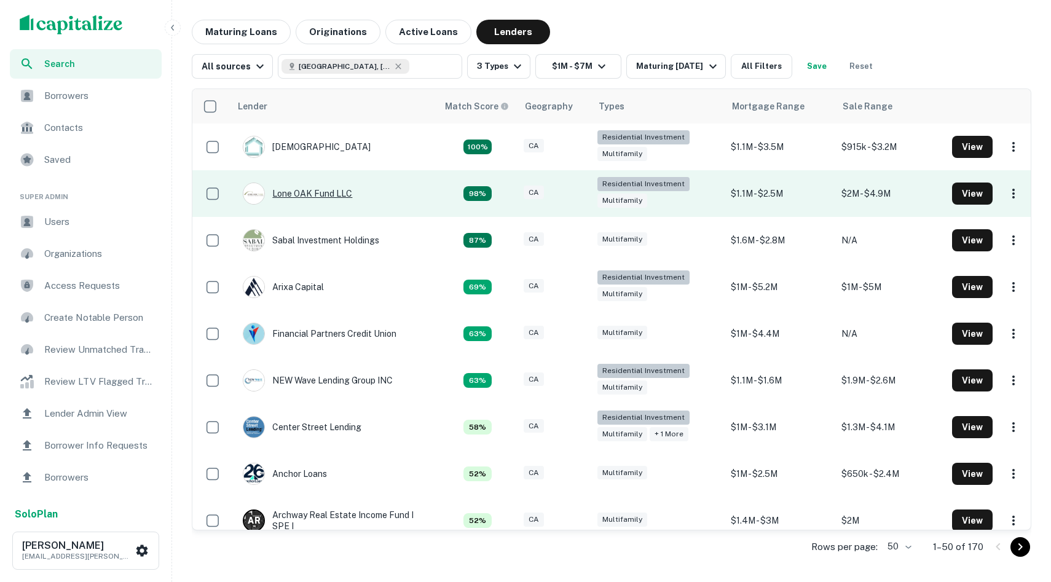
click at [305, 194] on div "Lone OAK Fund LLC" at bounding box center [297, 194] width 109 height 22
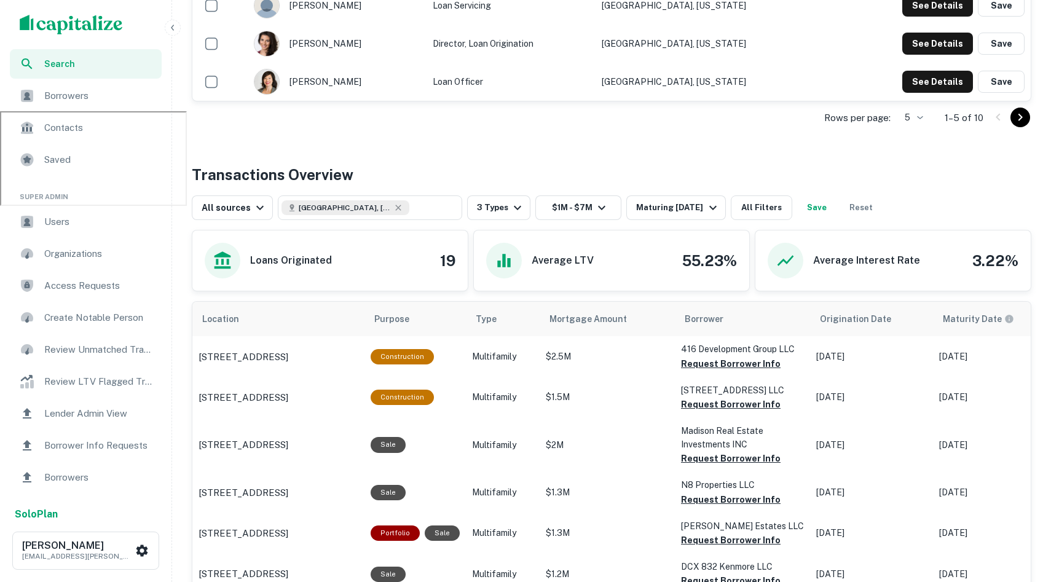
scroll to position [471, 0]
click at [676, 204] on div "Maturing In 1 Year" at bounding box center [678, 207] width 84 height 15
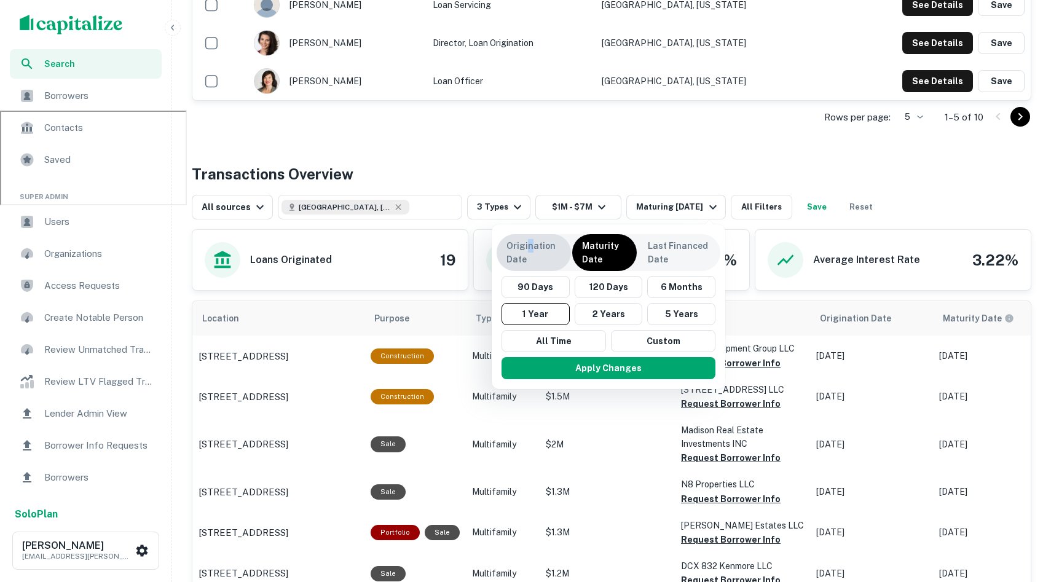
click at [529, 244] on p "Origination Date" at bounding box center [534, 252] width 55 height 27
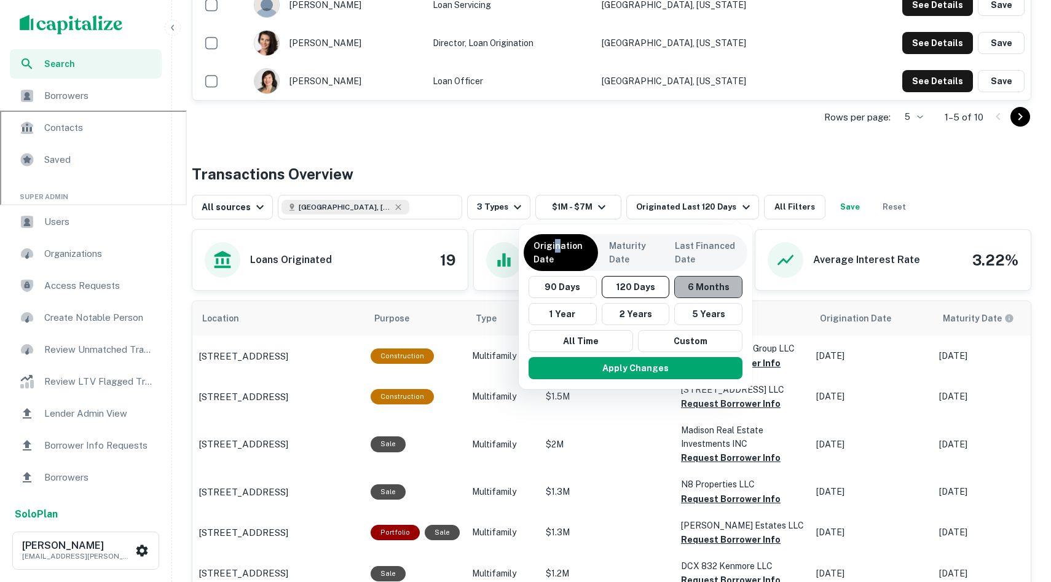
click at [696, 285] on button "6 Months" at bounding box center [708, 287] width 68 height 22
click at [638, 380] on div "Apply Changes" at bounding box center [637, 368] width 224 height 32
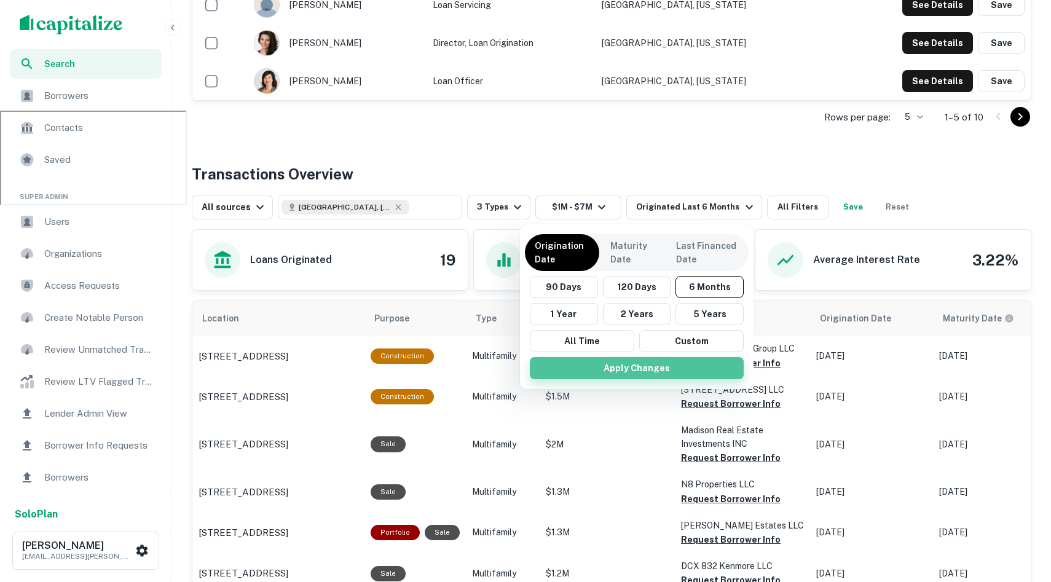
click at [638, 369] on button "Apply Changes" at bounding box center [637, 368] width 214 height 22
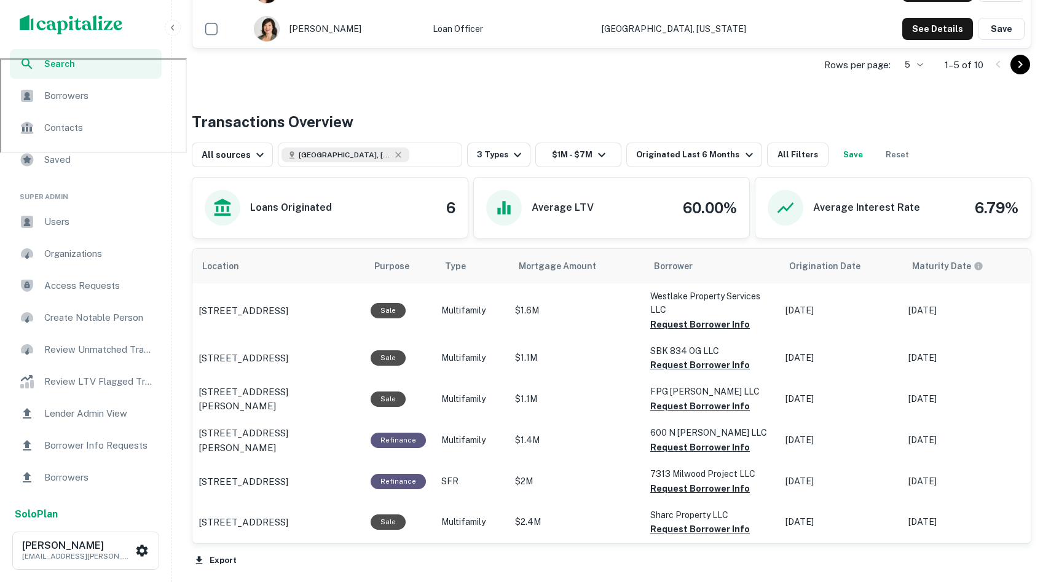
scroll to position [526, 0]
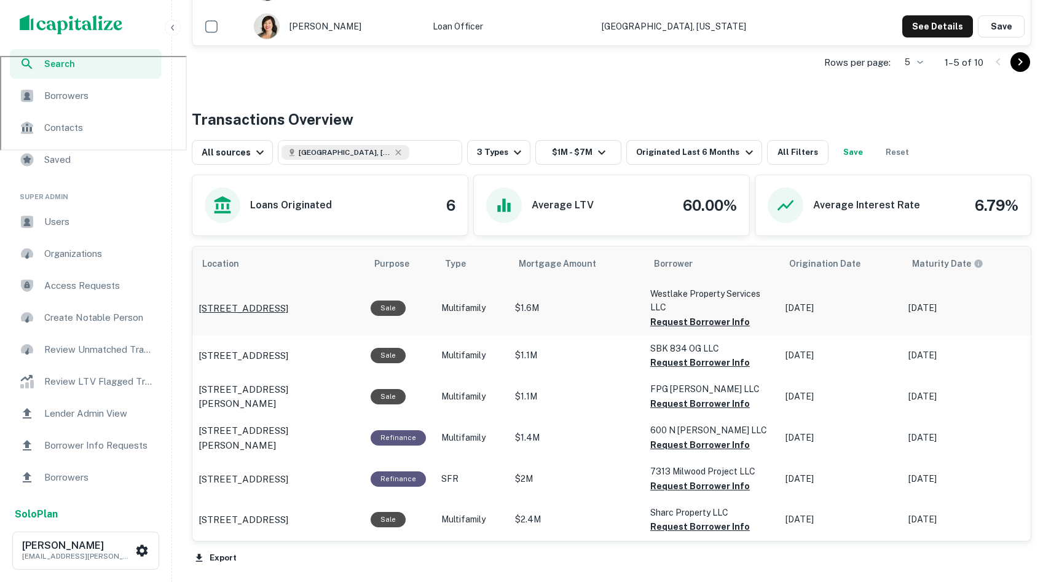
click at [252, 306] on p "[STREET_ADDRESS]" at bounding box center [244, 308] width 90 height 15
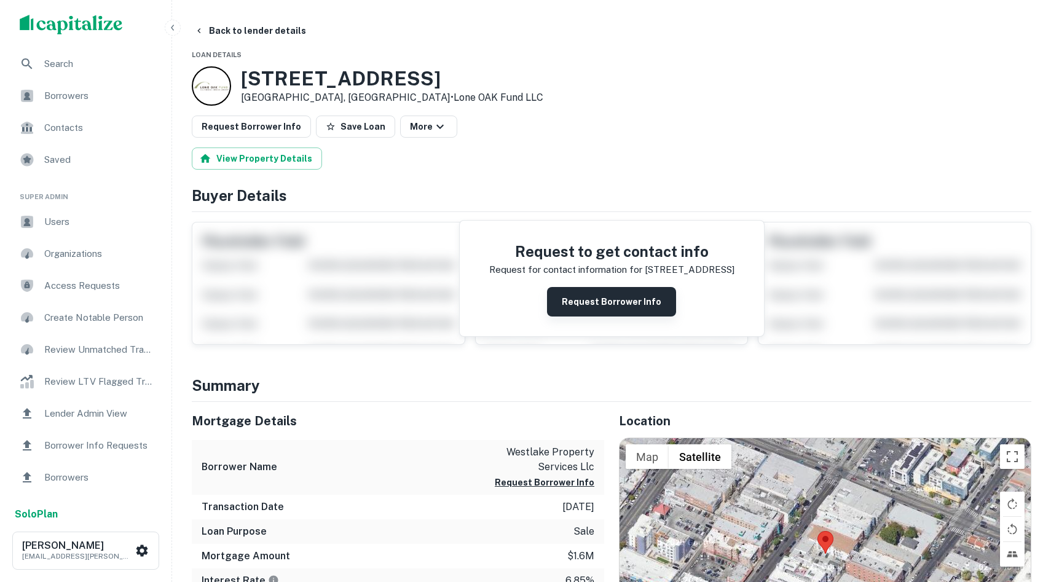
click at [585, 306] on button "Request Borrower Info" at bounding box center [611, 302] width 129 height 30
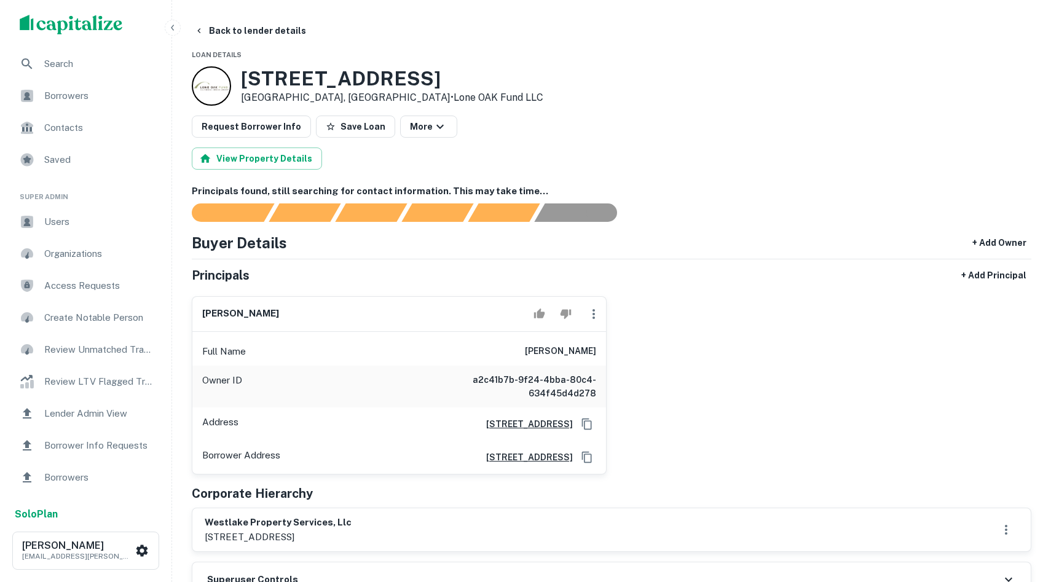
click at [56, 101] on span "Borrowers" at bounding box center [99, 96] width 110 height 15
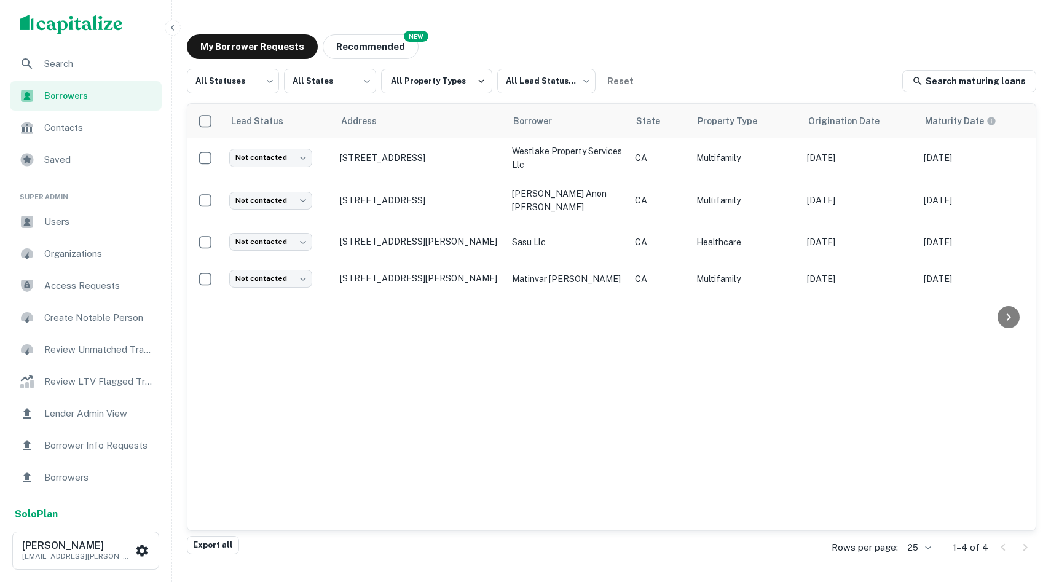
click at [568, 365] on div "Lead Status Address Borrower State Property Type Origination Date Maturity Date…" at bounding box center [611, 317] width 848 height 427
click at [112, 226] on span "Users" at bounding box center [99, 222] width 110 height 15
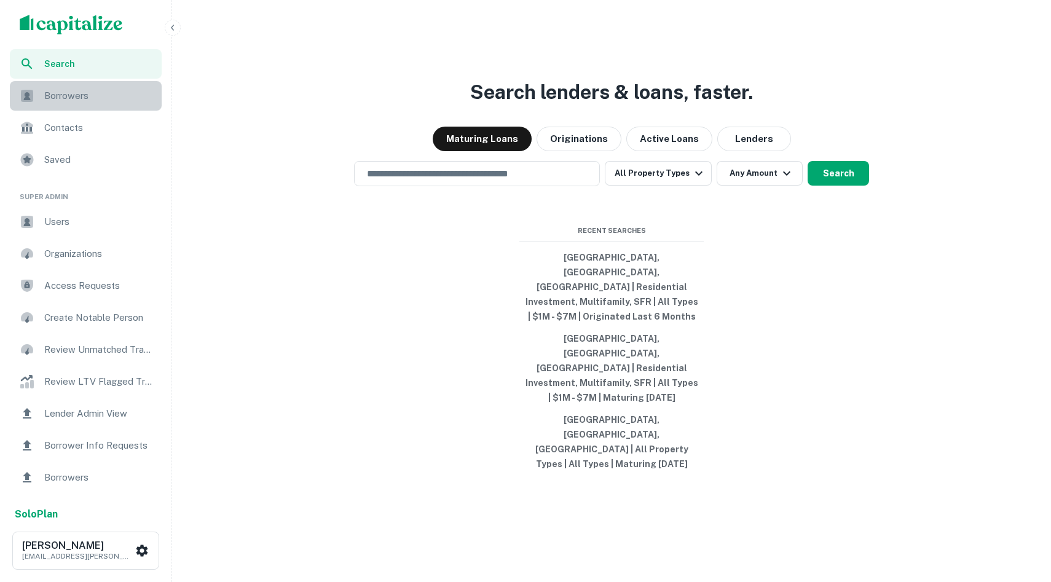
click at [95, 87] on div "Borrowers" at bounding box center [86, 96] width 152 height 30
